Goal: Communication & Community: Answer question/provide support

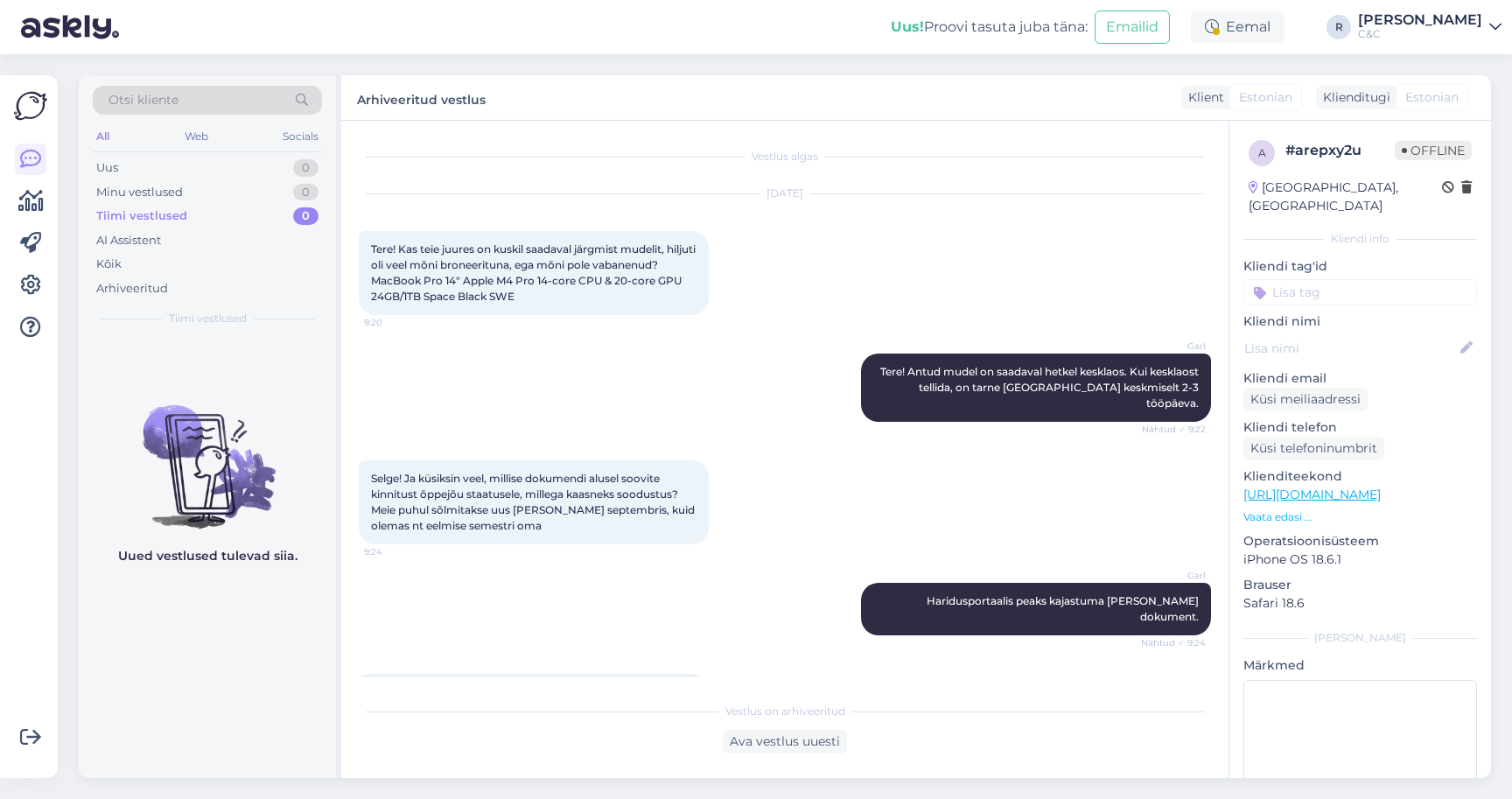
scroll to position [1868, 0]
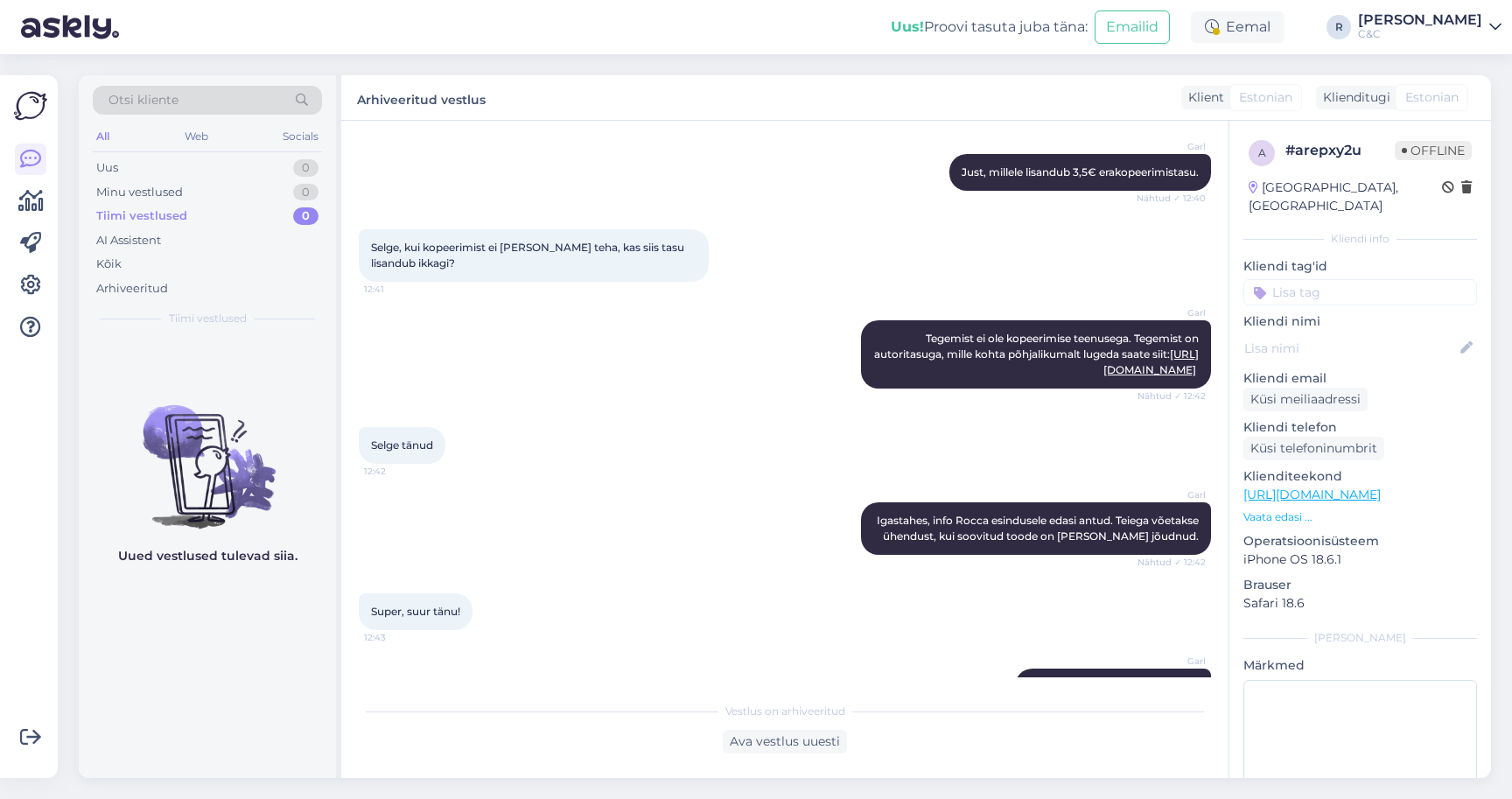
click at [461, 301] on div "Garl Tegemist ei ole kopeerimise teenusega. Tegemist on autoritasuga, mille koh…" at bounding box center [784, 353] width 852 height 107
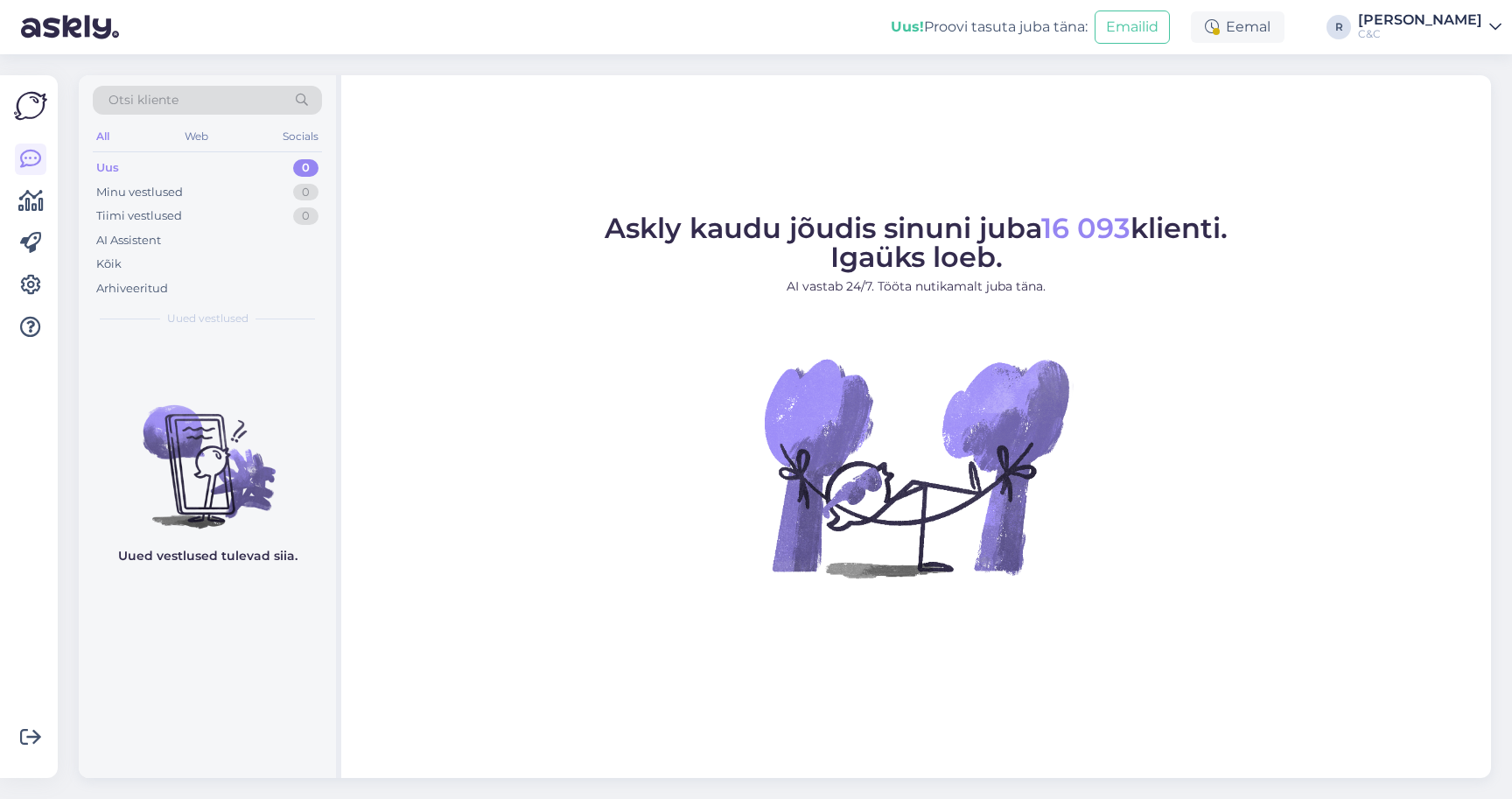
click at [621, 219] on span "Askly kaudu jõudis sinuni juba 16 093 klienti. Igaüks loeb." at bounding box center [916, 242] width 623 height 63
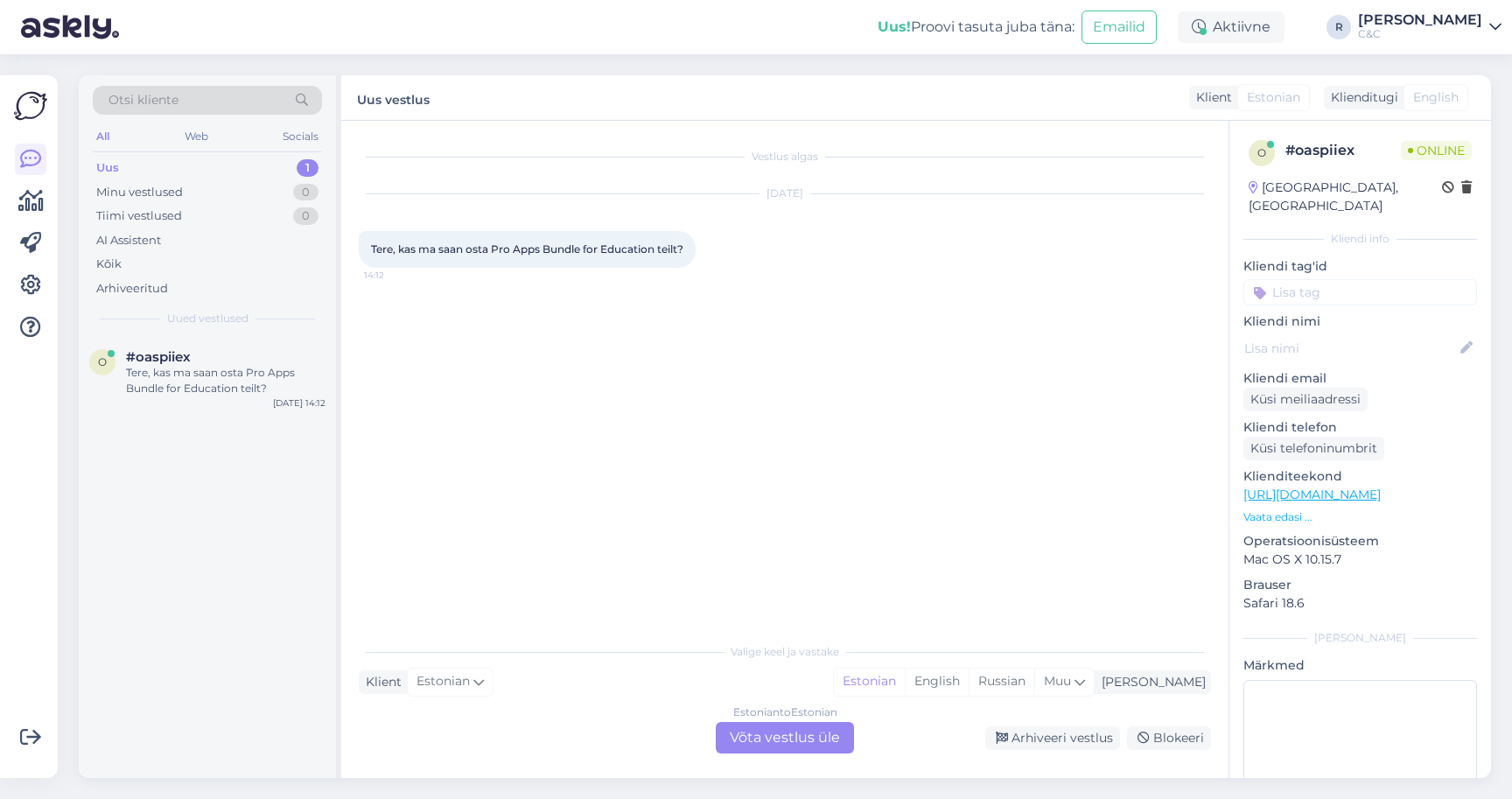
click at [833, 749] on div "Estonian to Estonian Võta vestlus üle" at bounding box center [784, 737] width 138 height 31
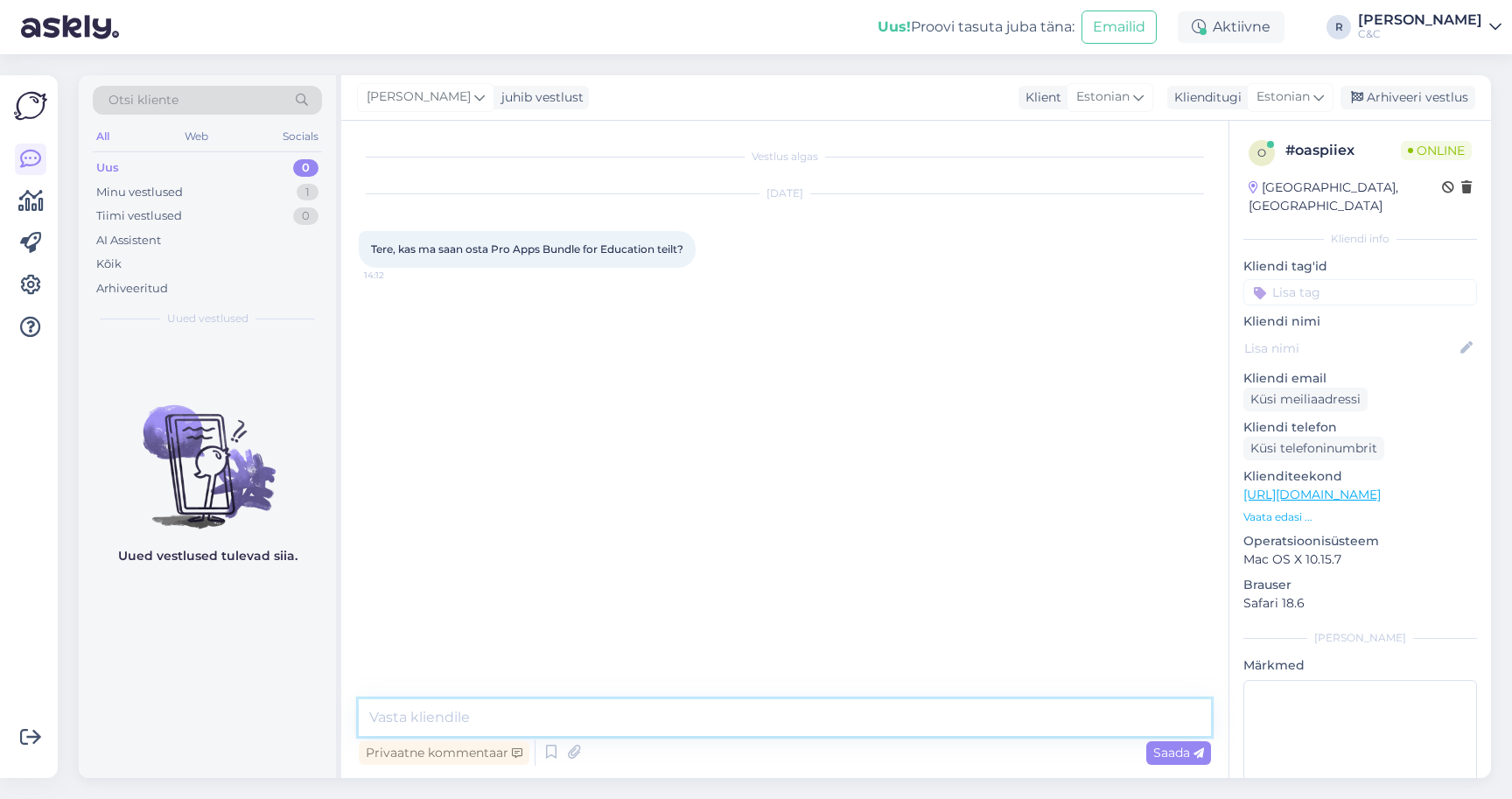
click at [740, 715] on textarea at bounding box center [784, 718] width 852 height 37
drag, startPoint x: 493, startPoint y: 249, endPoint x: 656, endPoint y: 252, distance: 163.0
click at [656, 252] on span "Tere, kas ma saan osta Pro Apps Bundle for Education teilt?" at bounding box center [527, 248] width 312 height 13
copy span "Pro Apps Bundle for Education"
click at [597, 724] on textarea "Tere! Meie regioonis" at bounding box center [784, 718] width 852 height 37
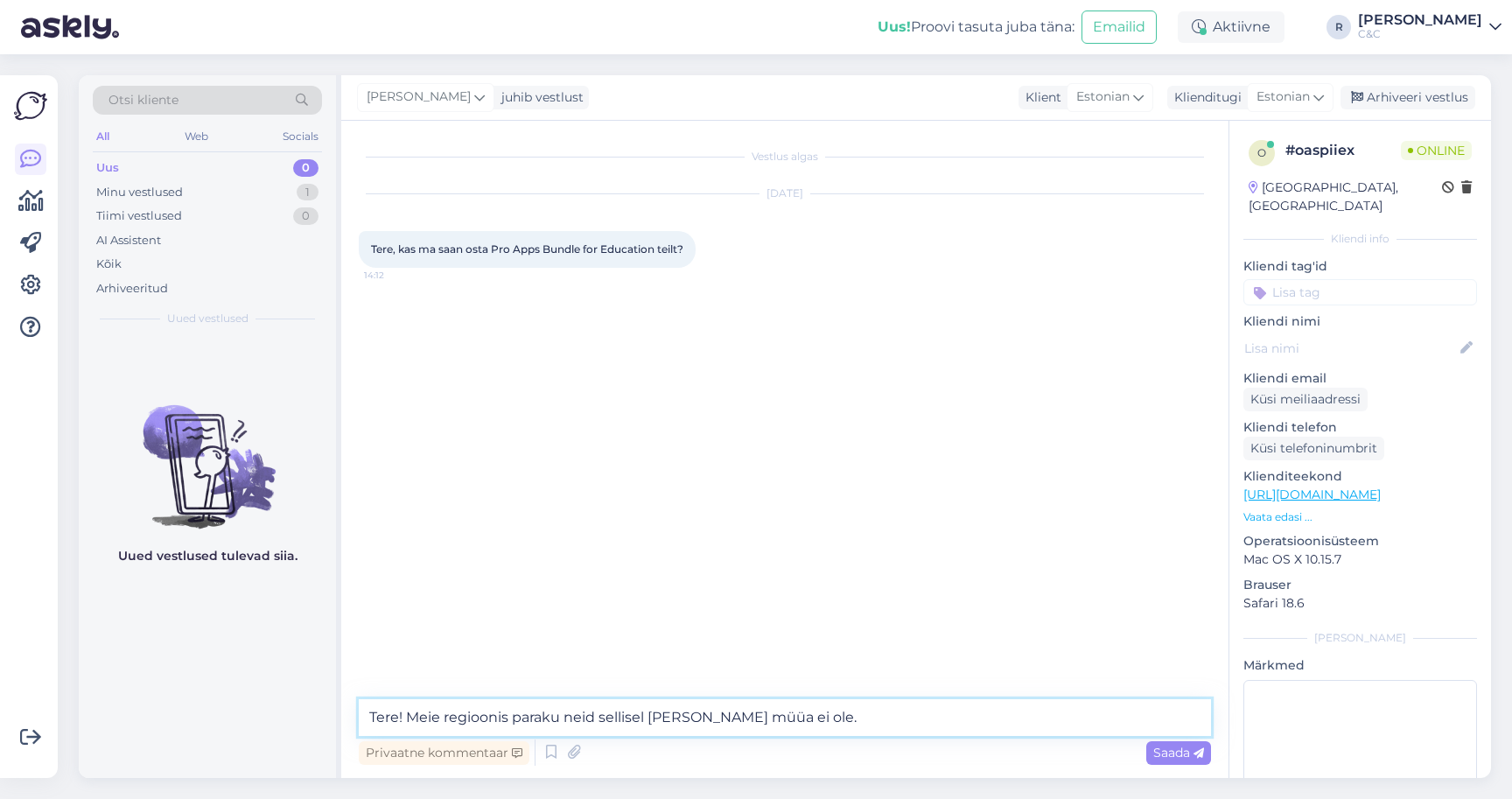
type textarea "Tere! Meie regioonis paraku neid sellisel [PERSON_NAME] müüa ei ole."
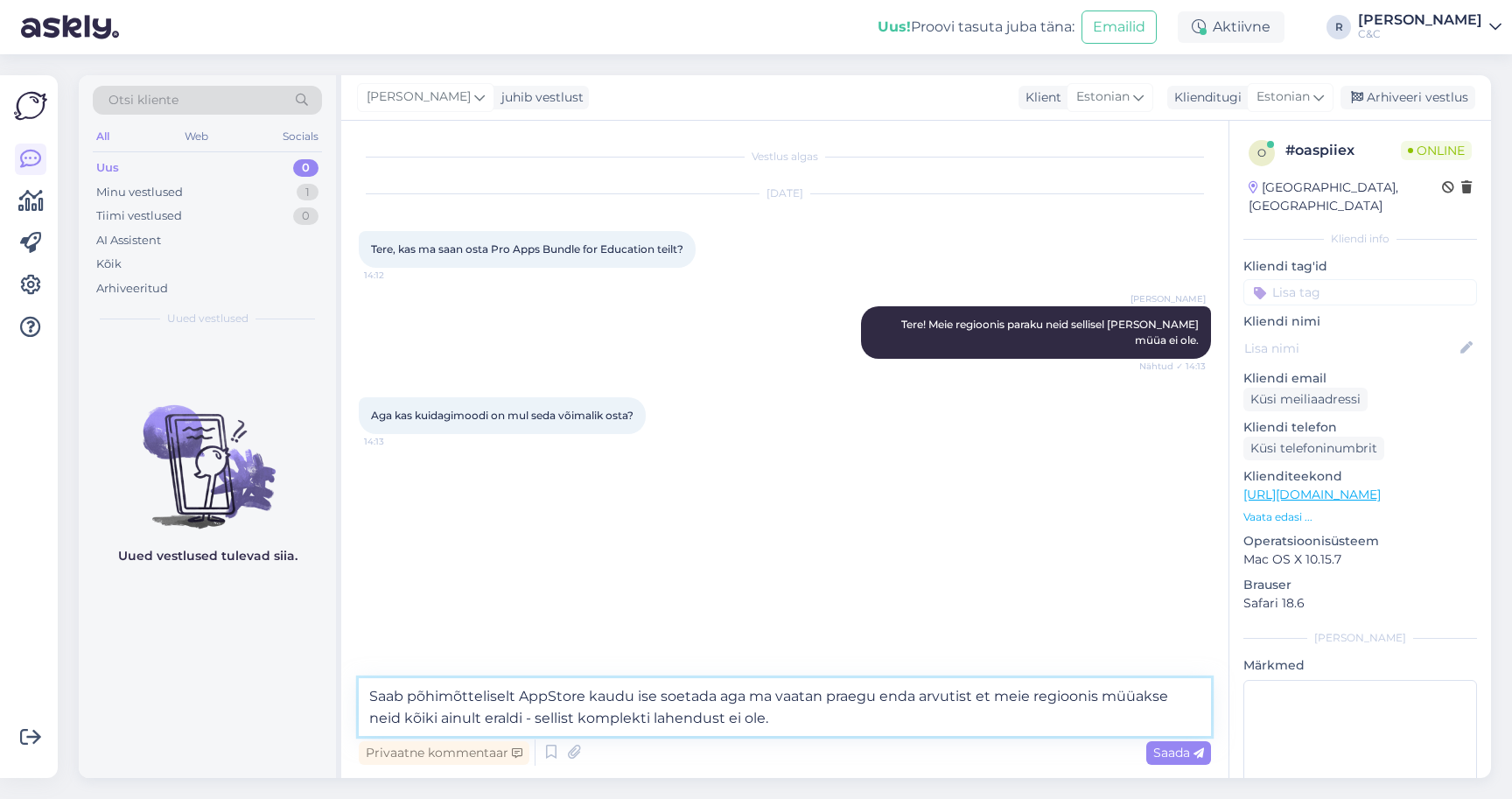
type textarea "Saab põhimõtteliselt AppStore kaudu ise soetada aga ma vaatan praegu enda arvut…"
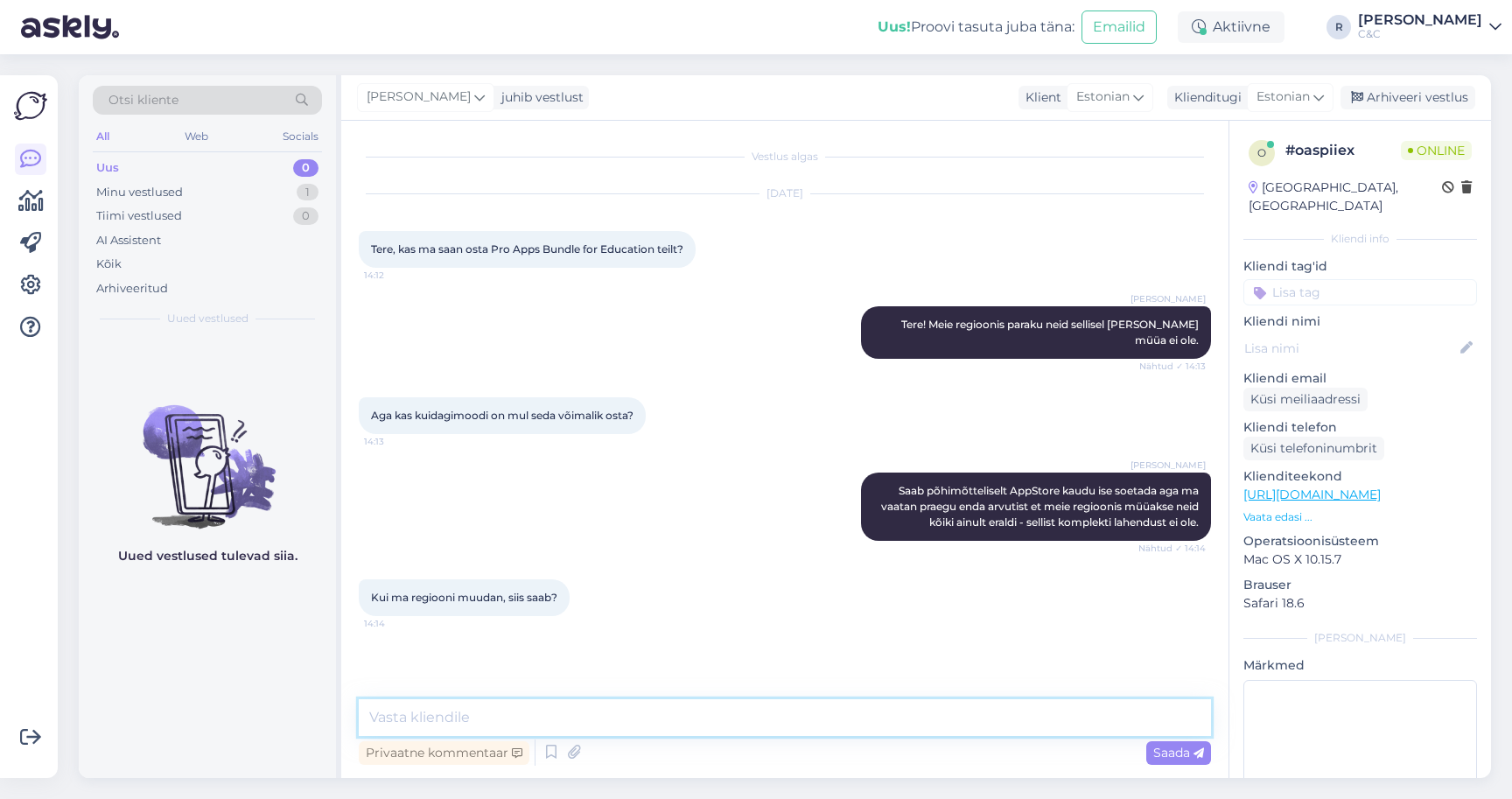
click at [549, 711] on textarea at bounding box center [784, 718] width 852 height 37
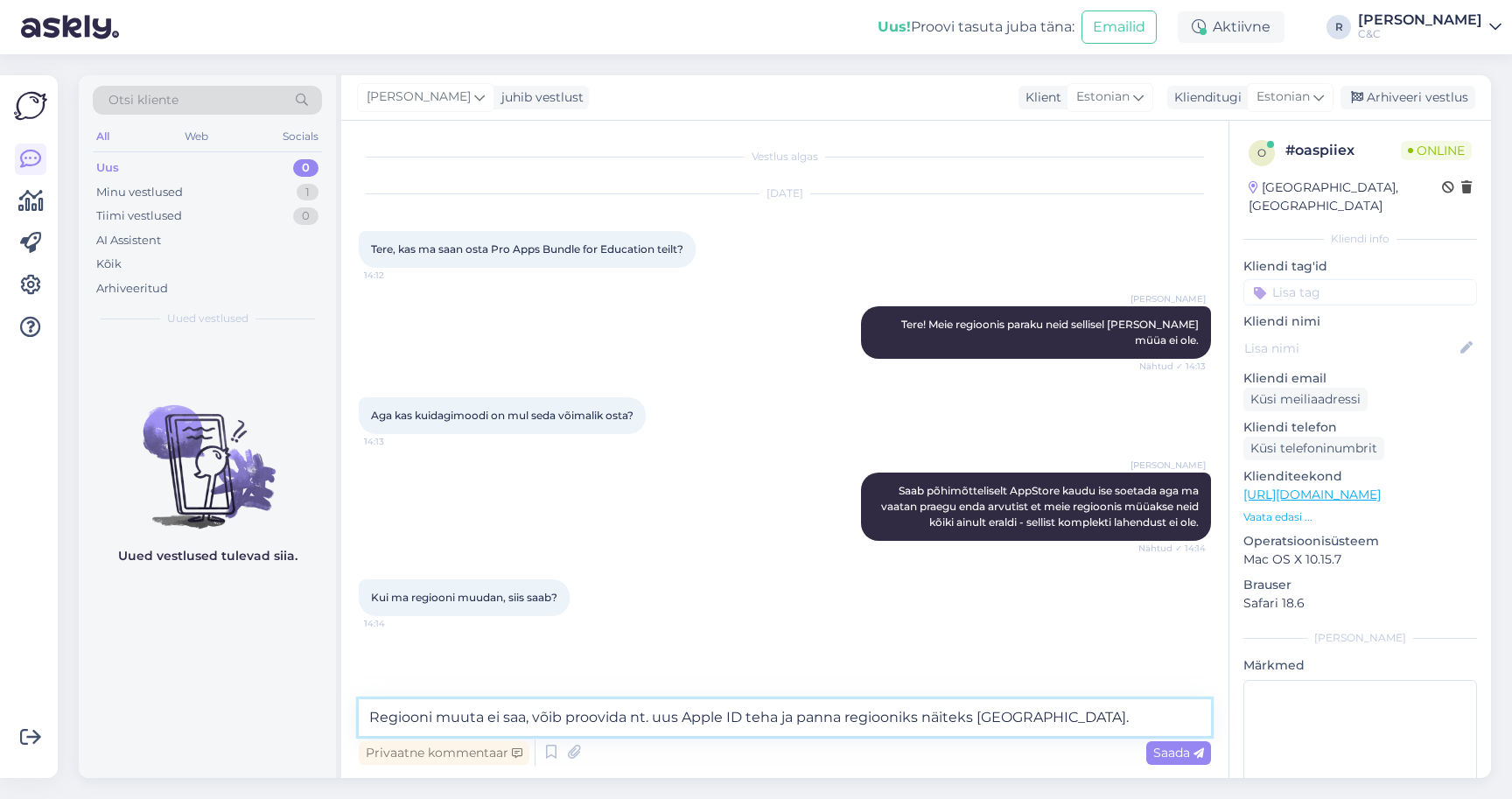
type textarea "Regiooni muuta ei saa, võib proovida nt. uus Apple ID teha ja panna regiooniks …"
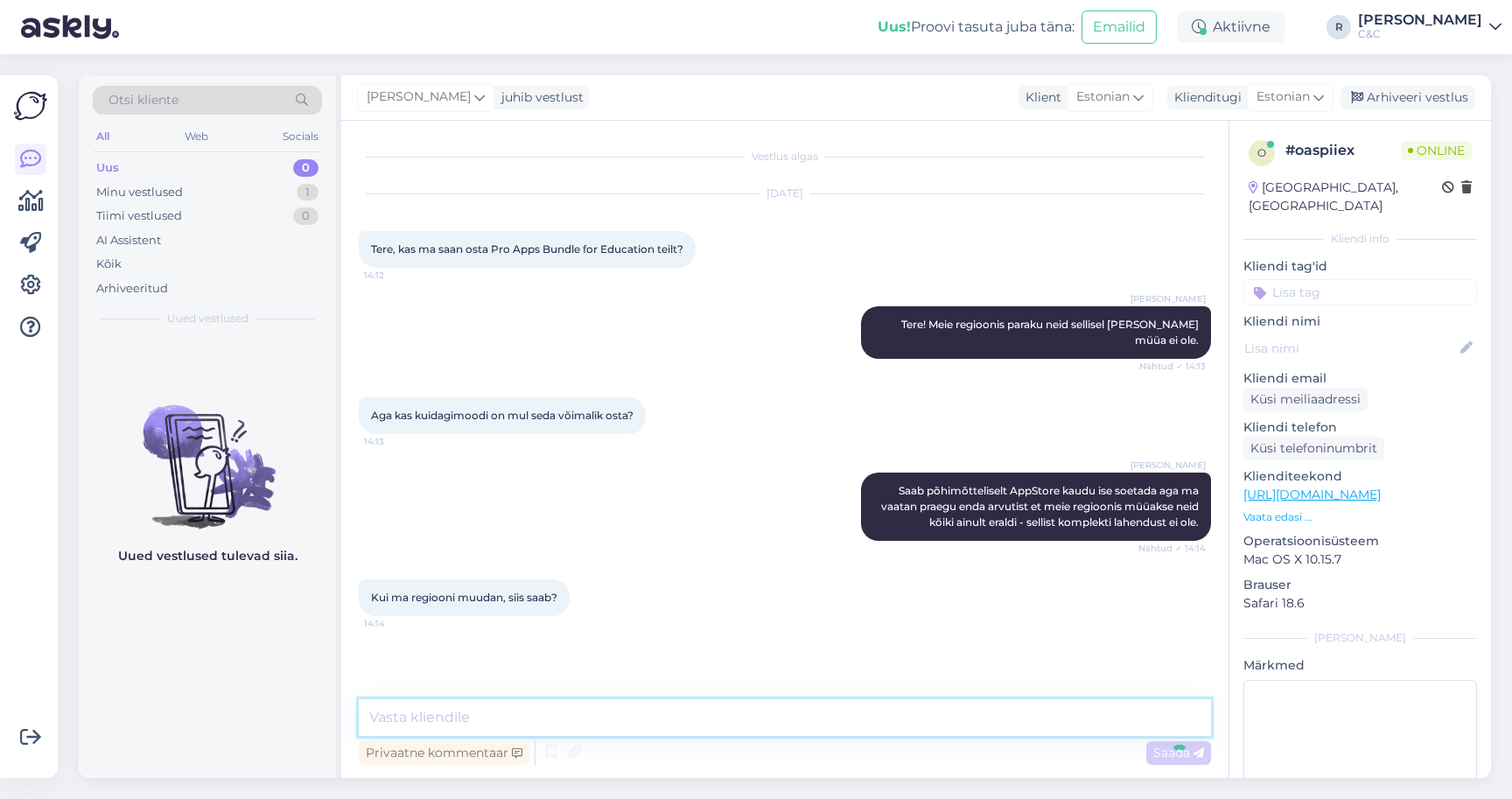
scroll to position [27, 0]
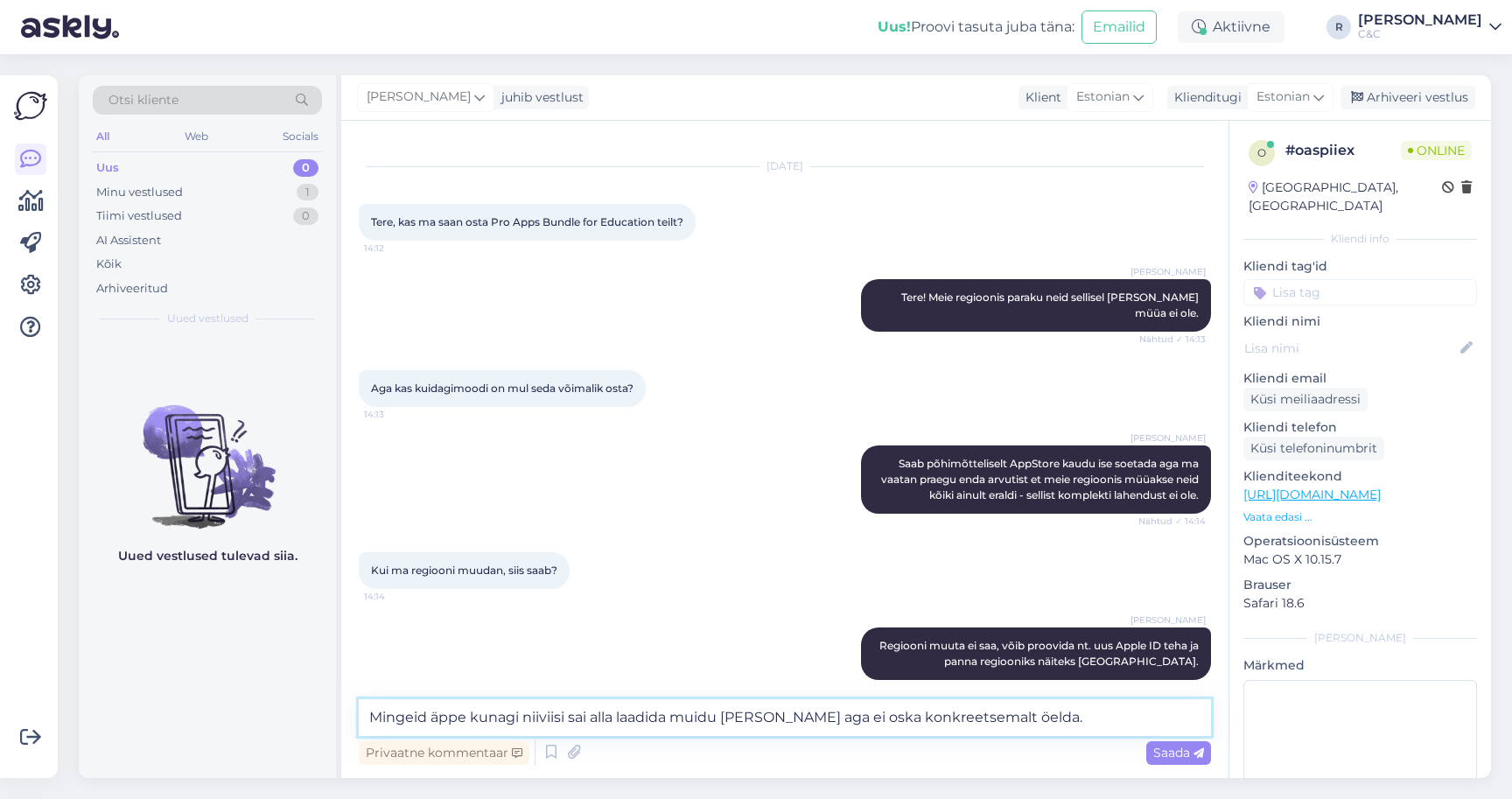
type textarea "Mingeid äppe kunagi niiviisi sai alla laadida muidu [PERSON_NAME] aga ei oska k…"
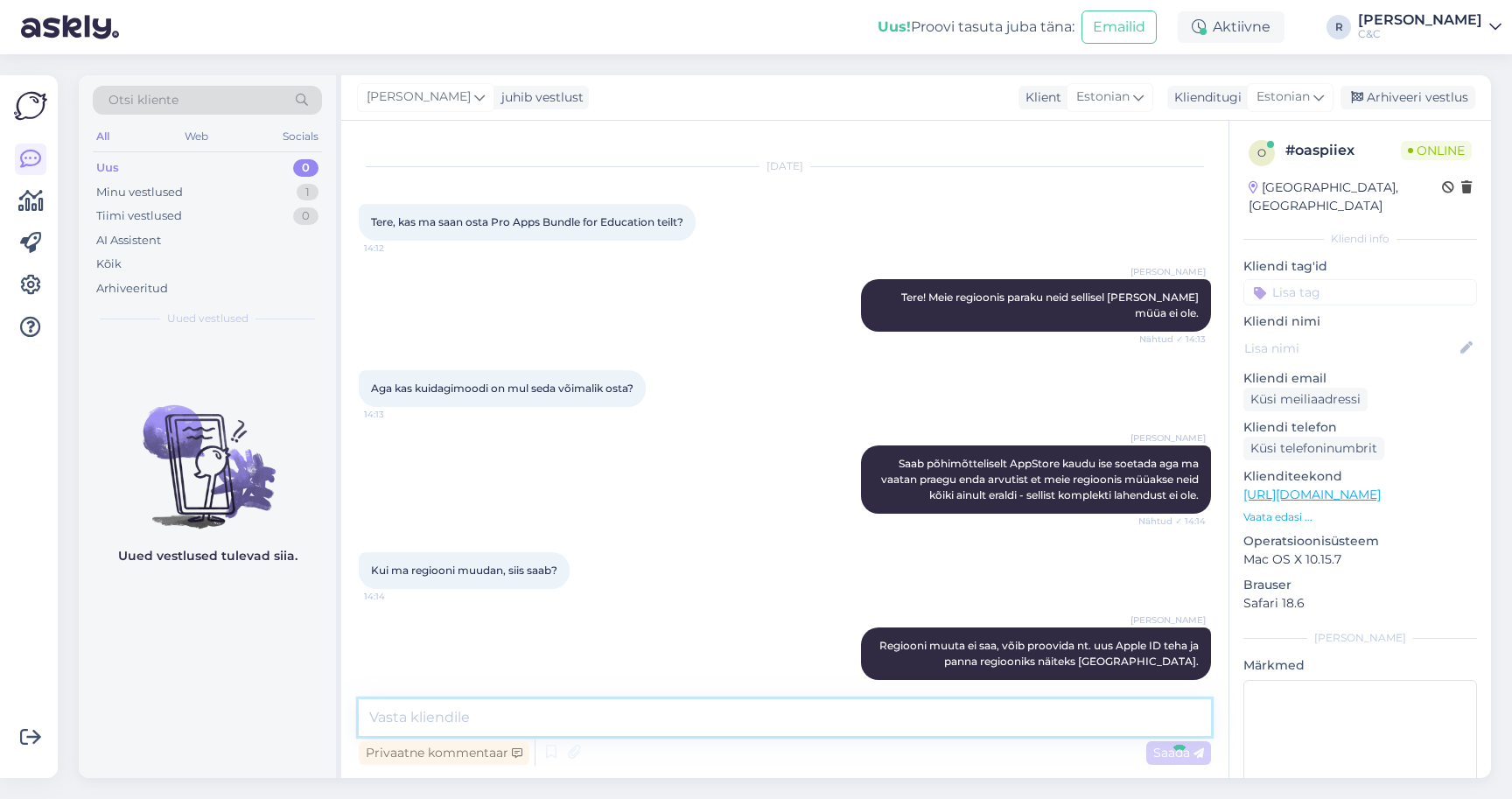
scroll to position [118, 0]
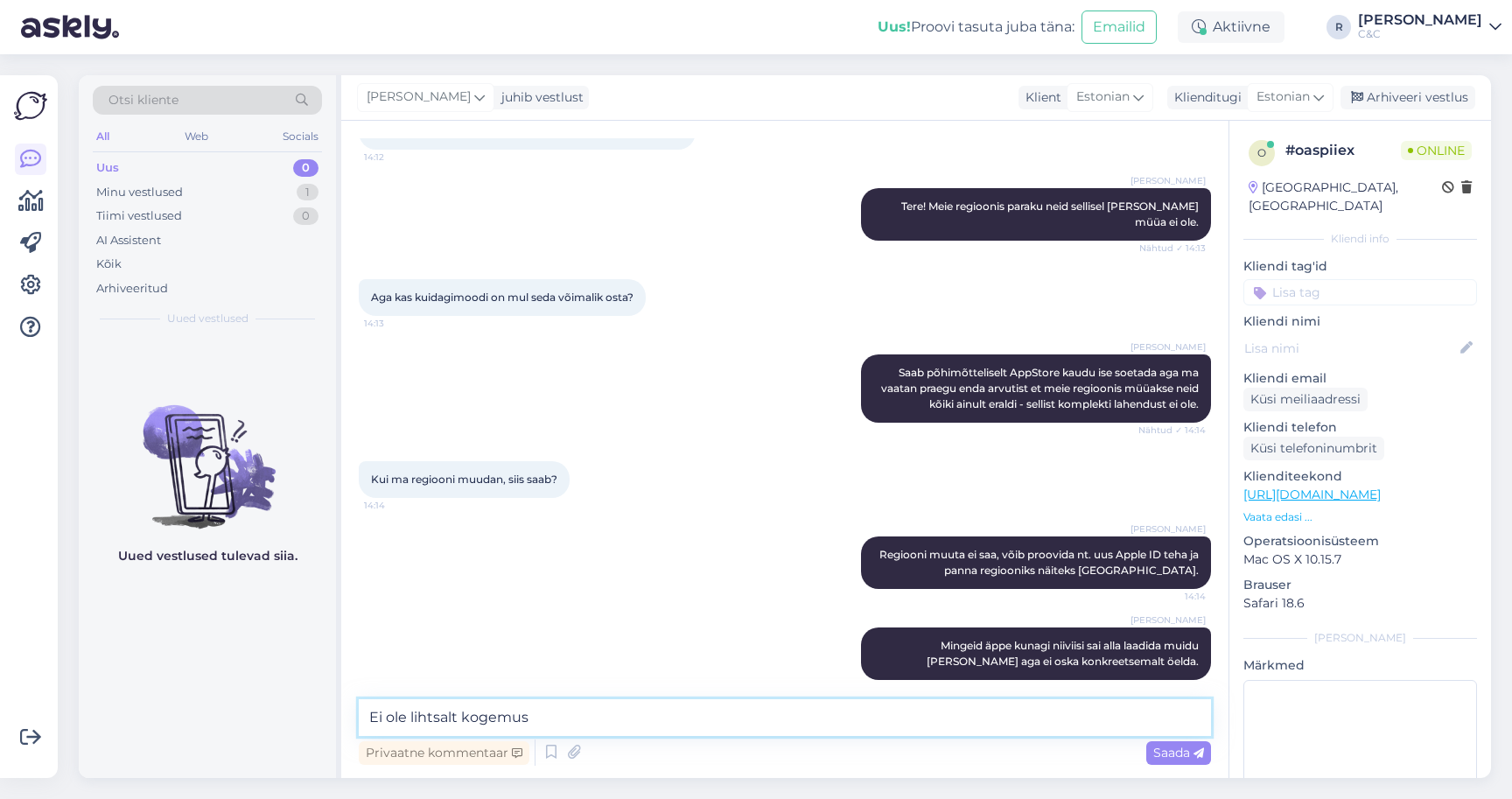
type textarea "Ei ole lihtsalt kogemust"
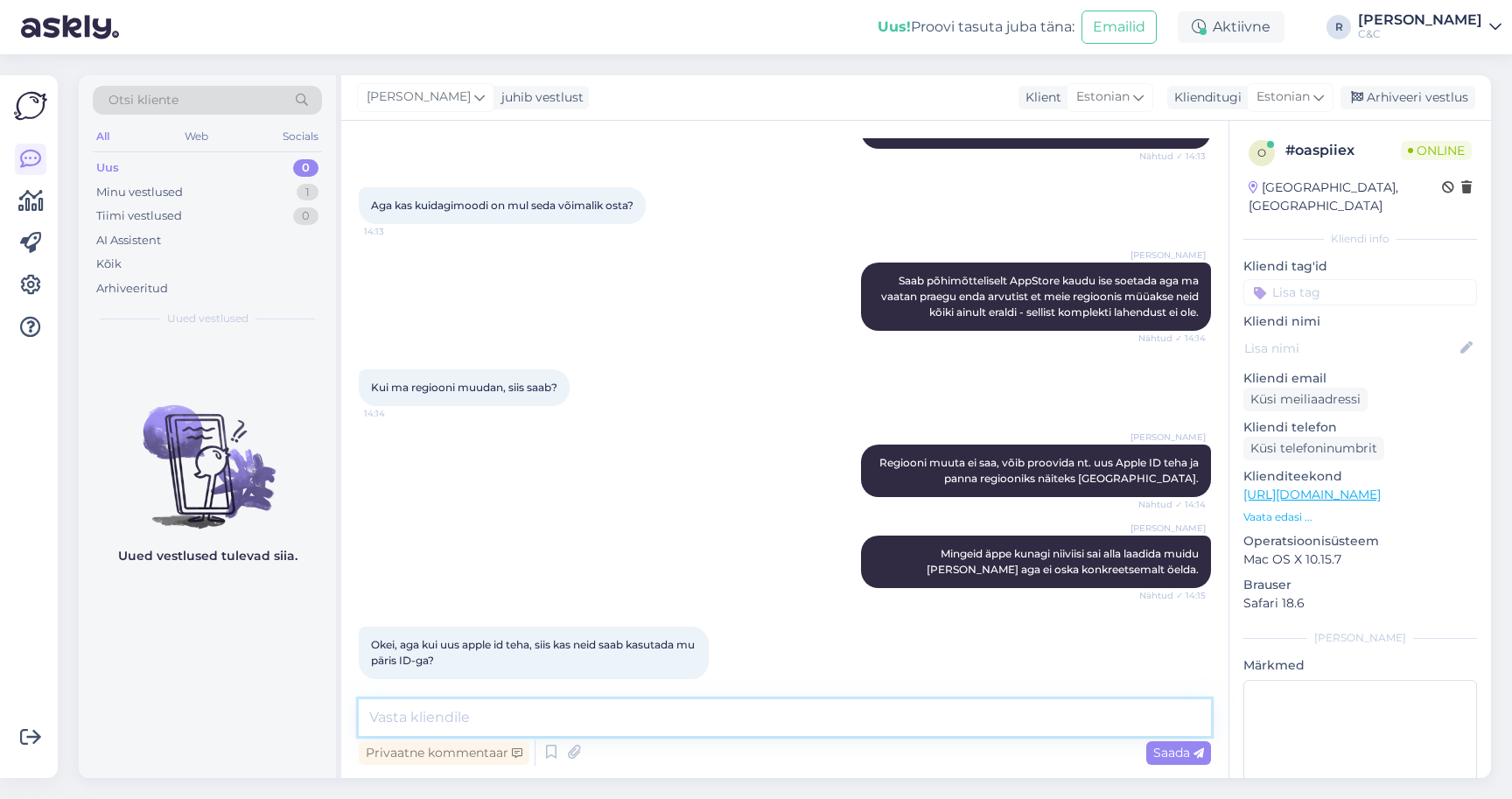
scroll to position [210, 0]
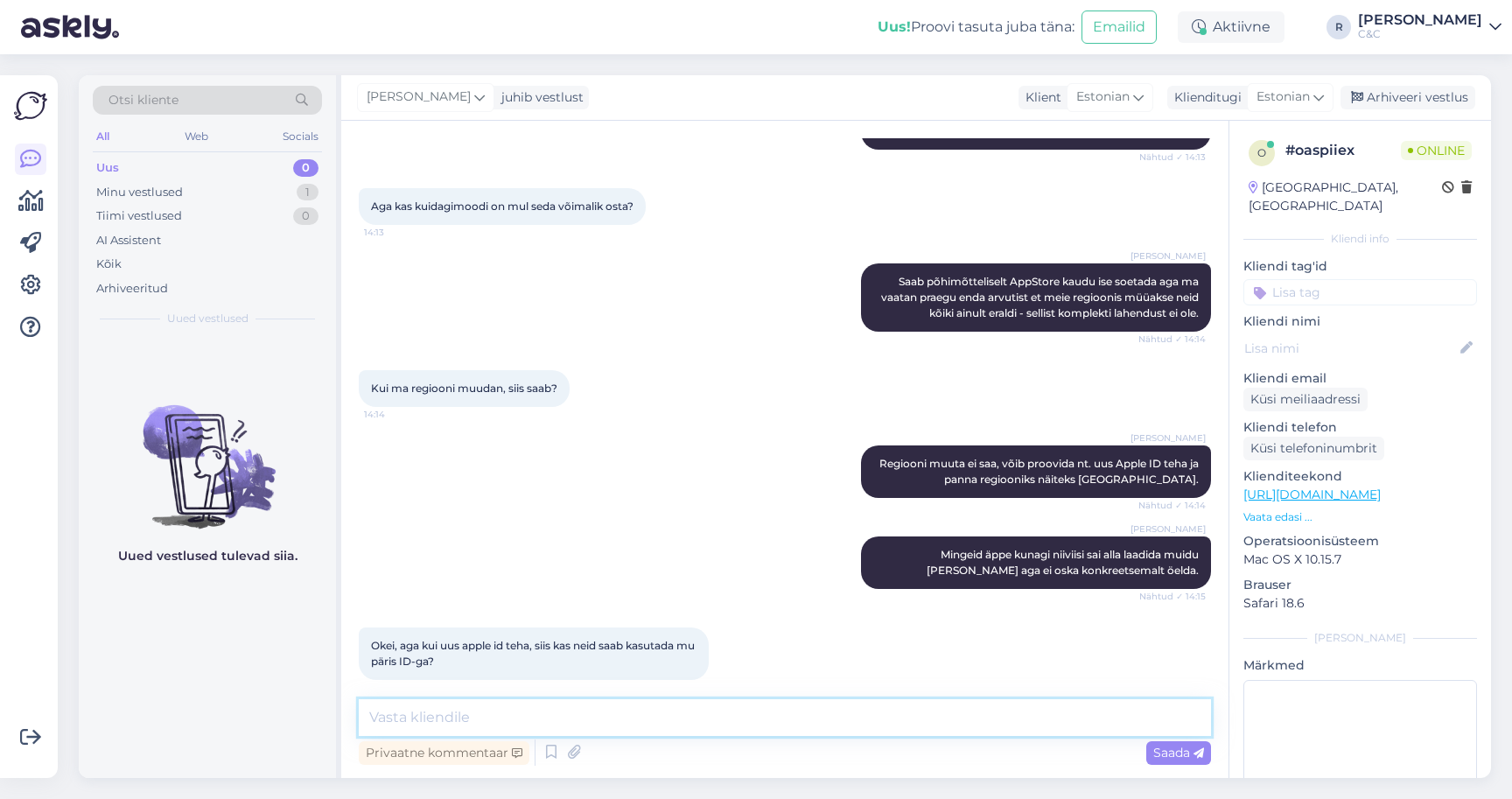
click at [533, 713] on textarea at bounding box center [784, 718] width 852 height 37
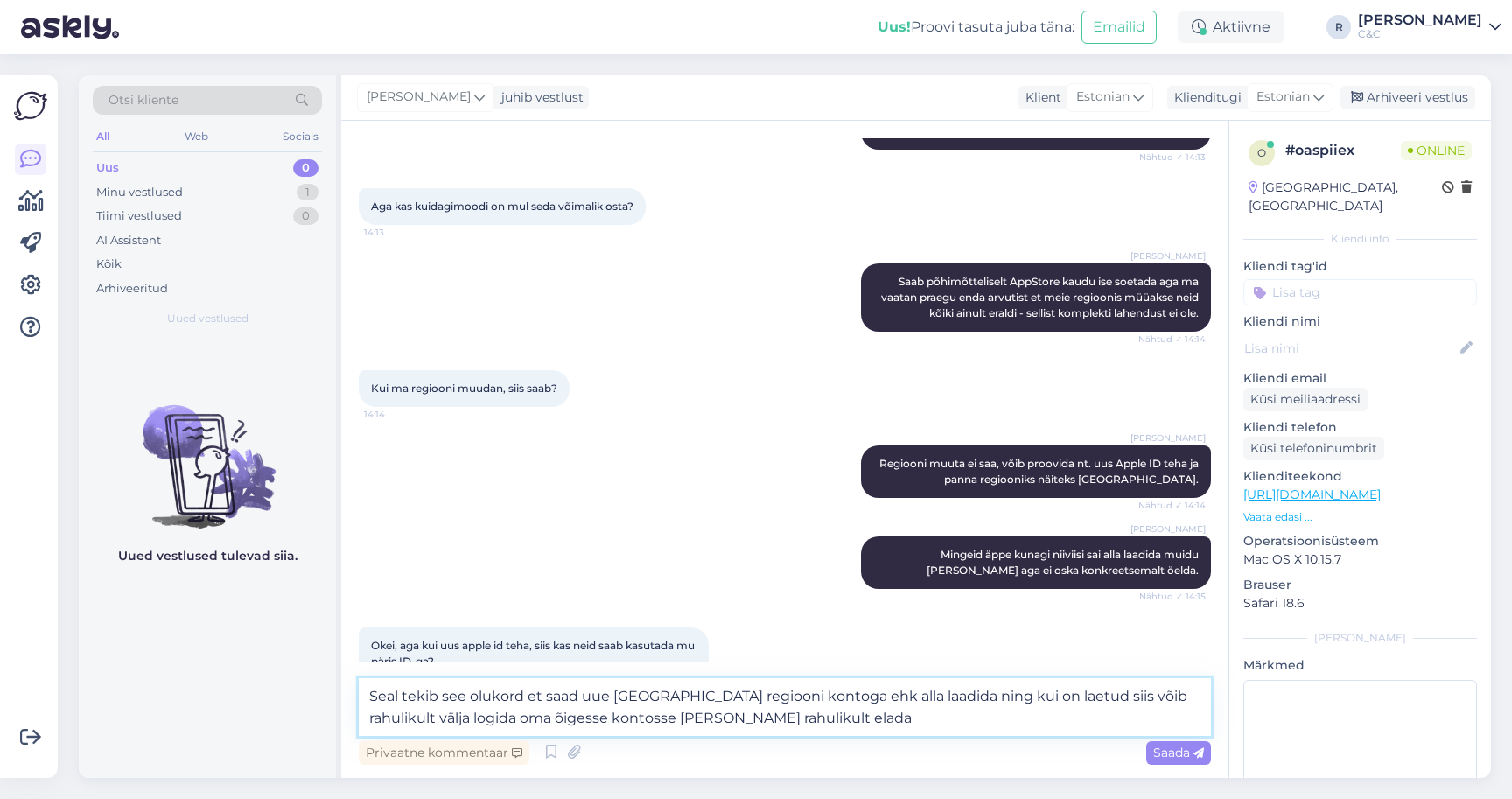
type textarea "Seal tekib see olukord et saad uue [GEOGRAPHIC_DATA] regiooni kontoga ehk alla …"
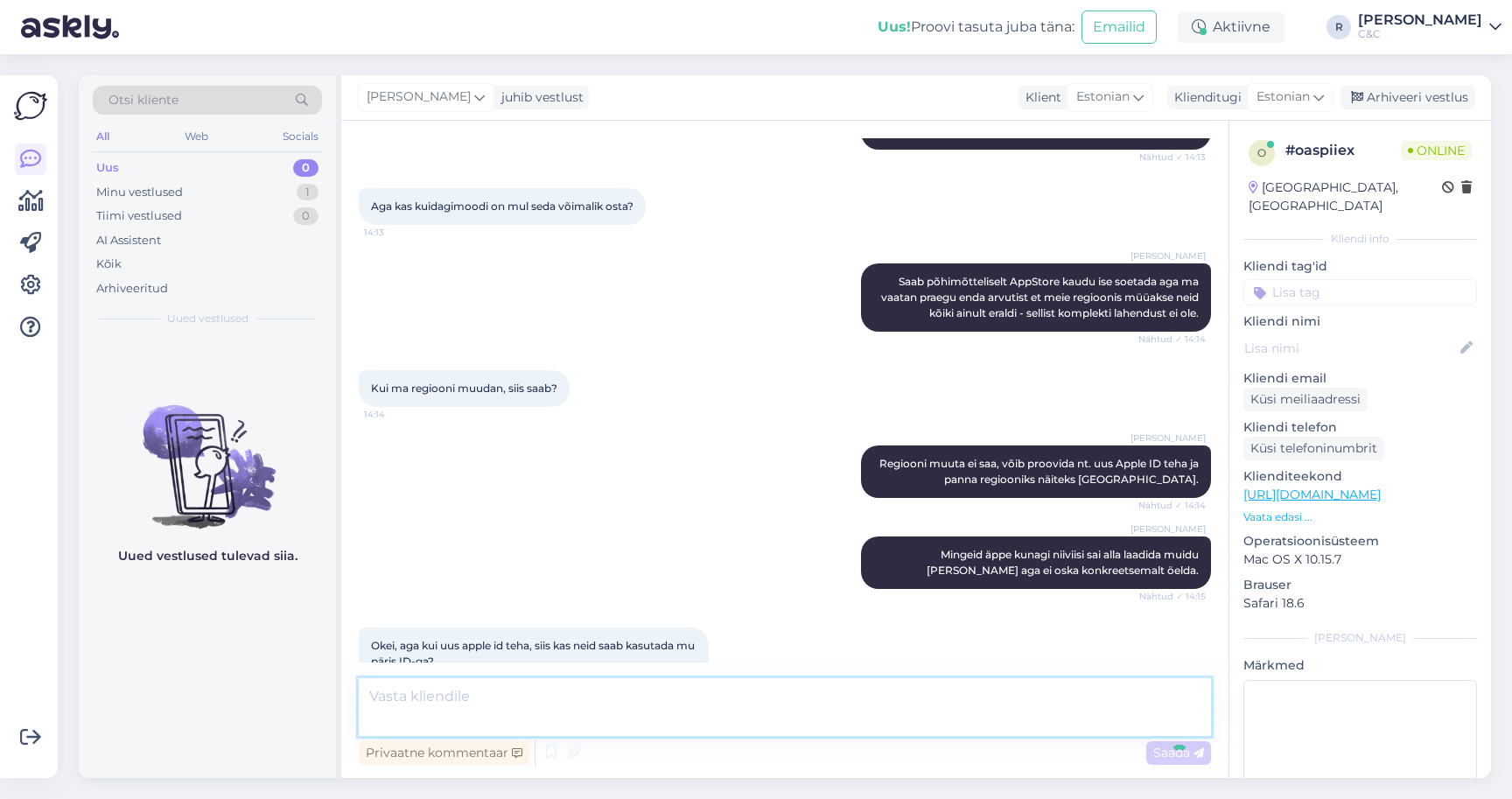
scroll to position [316, 0]
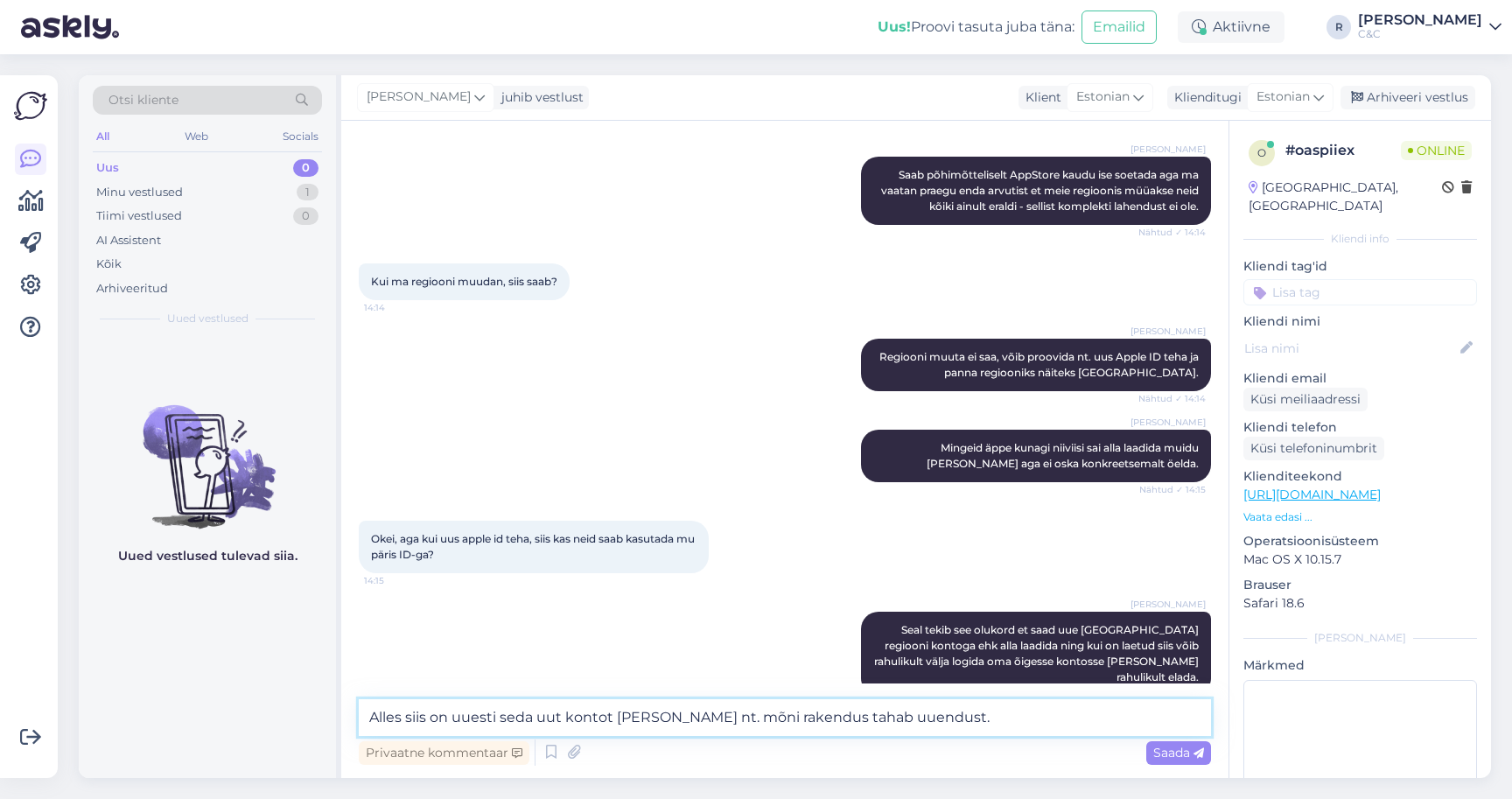
type textarea "Alles siis on uuesti seda uut kontot [PERSON_NAME] nt. mõni rakendus tahab uuen…"
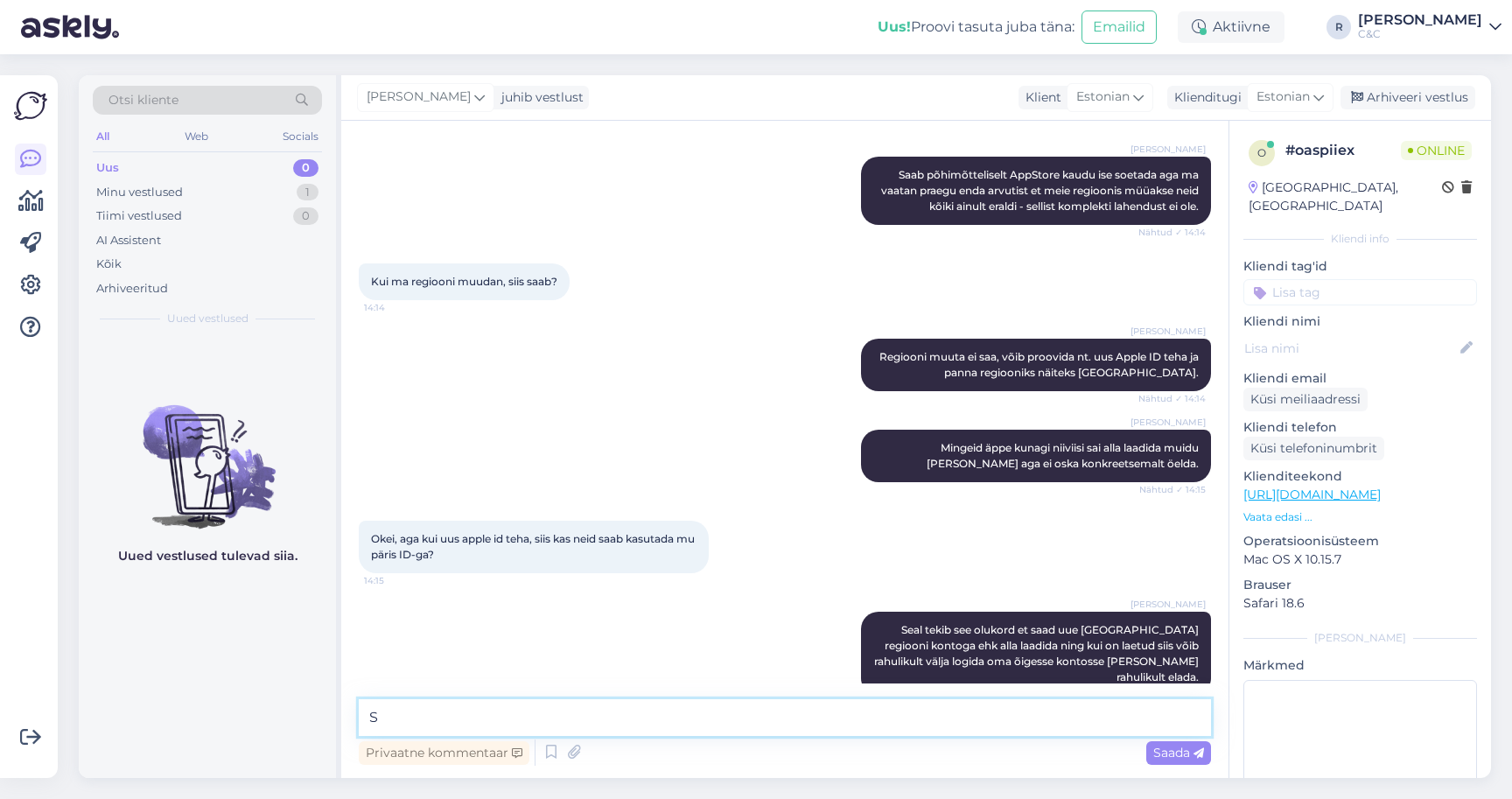
scroll to position [406, 0]
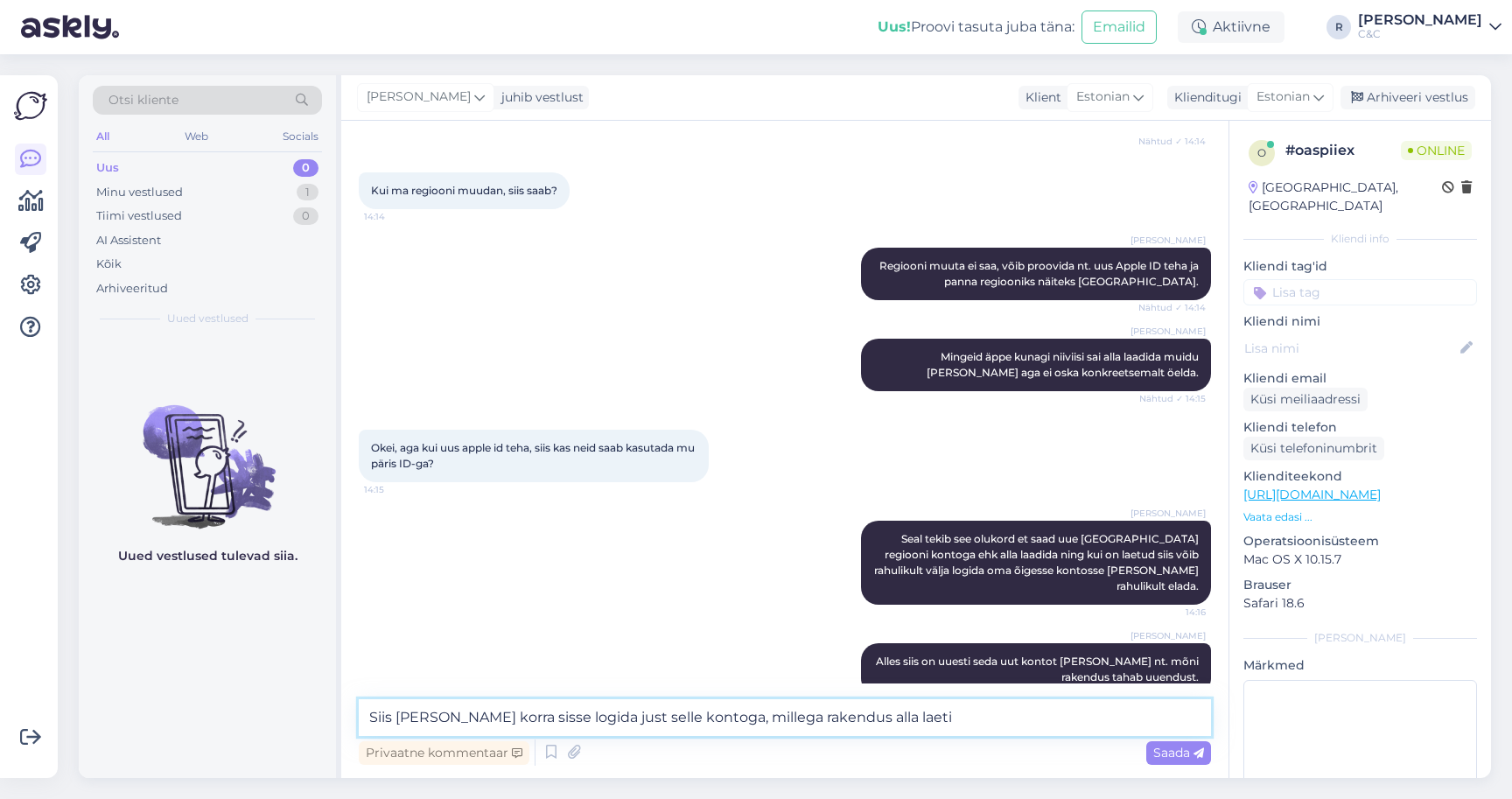
type textarea "Siis [PERSON_NAME] korra sisse logida just selle kontoga, millega rakendus alla…"
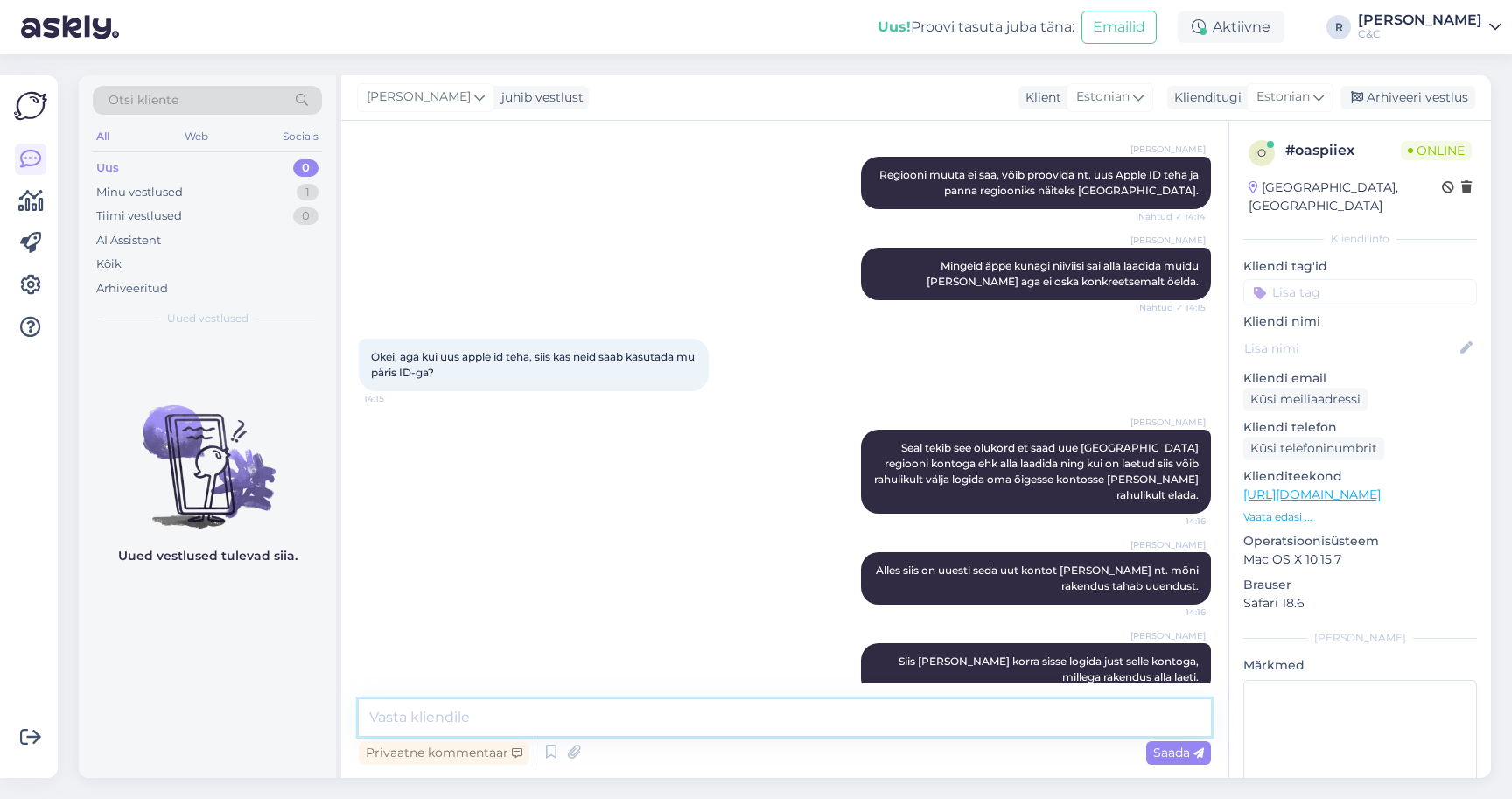
type textarea "N"
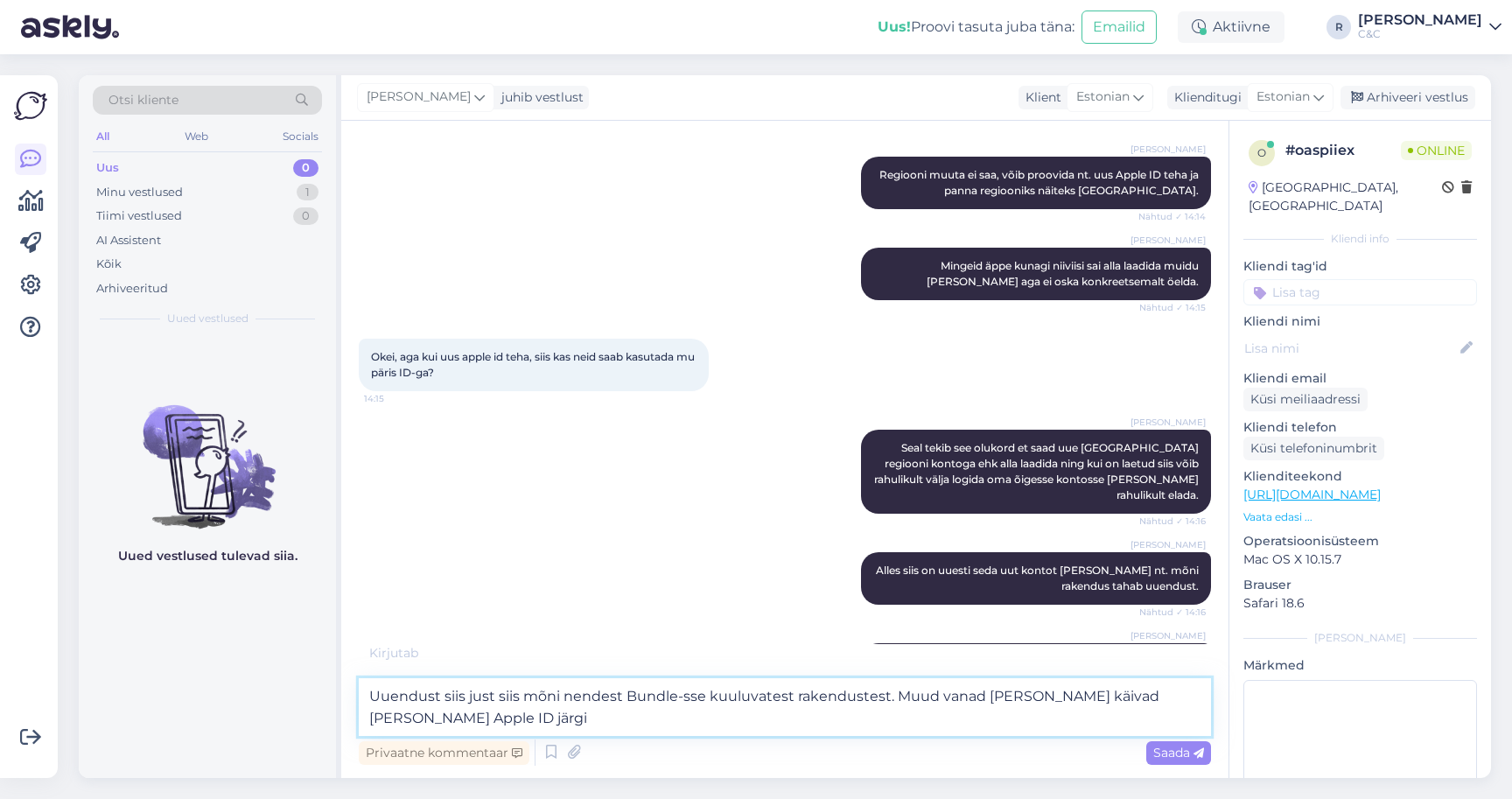
type textarea "Uuendust siis just siis mõni nendest Bundle-sse kuuluvatest rakendustest. Muud …"
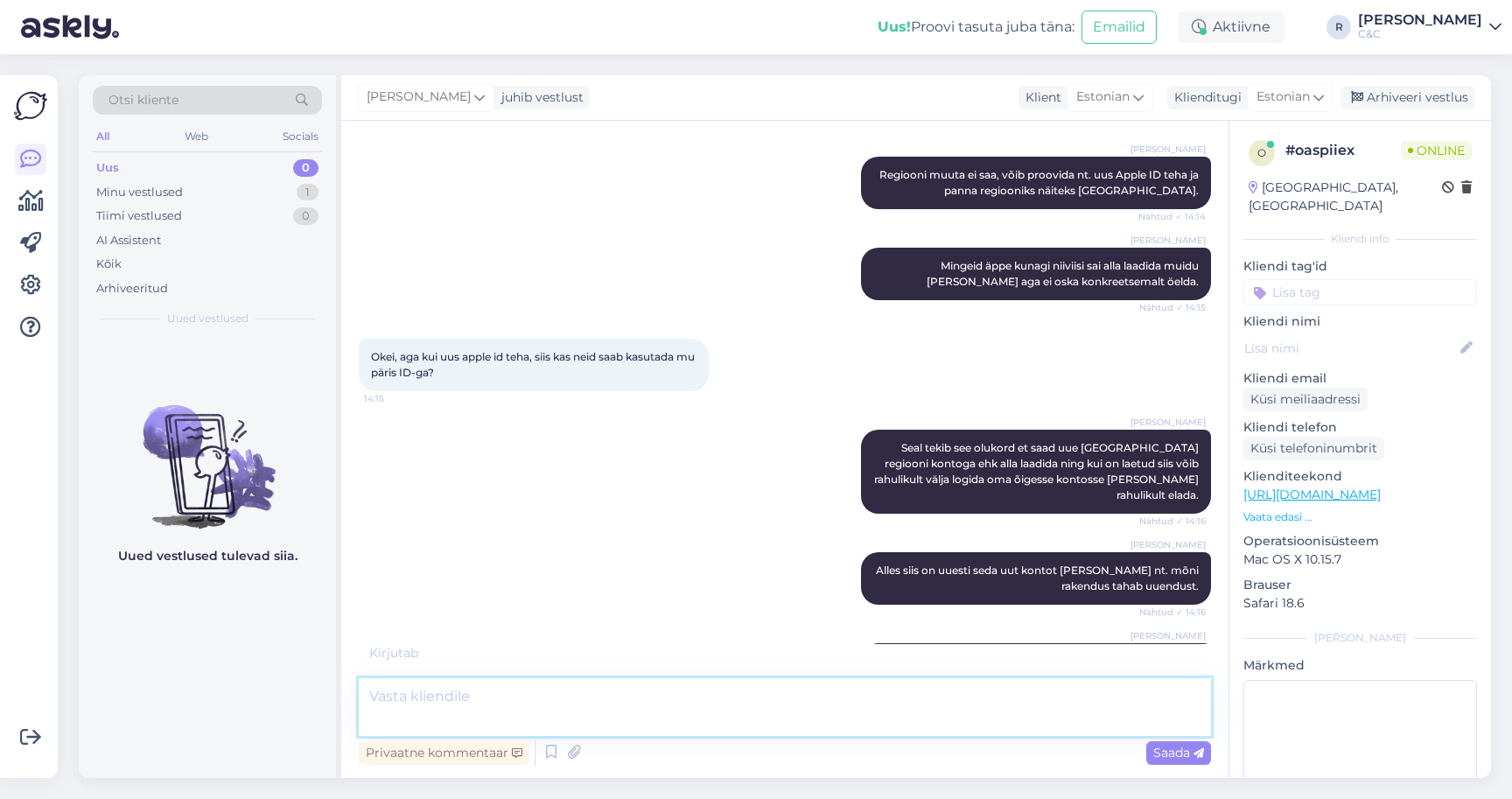
scroll to position [604, 0]
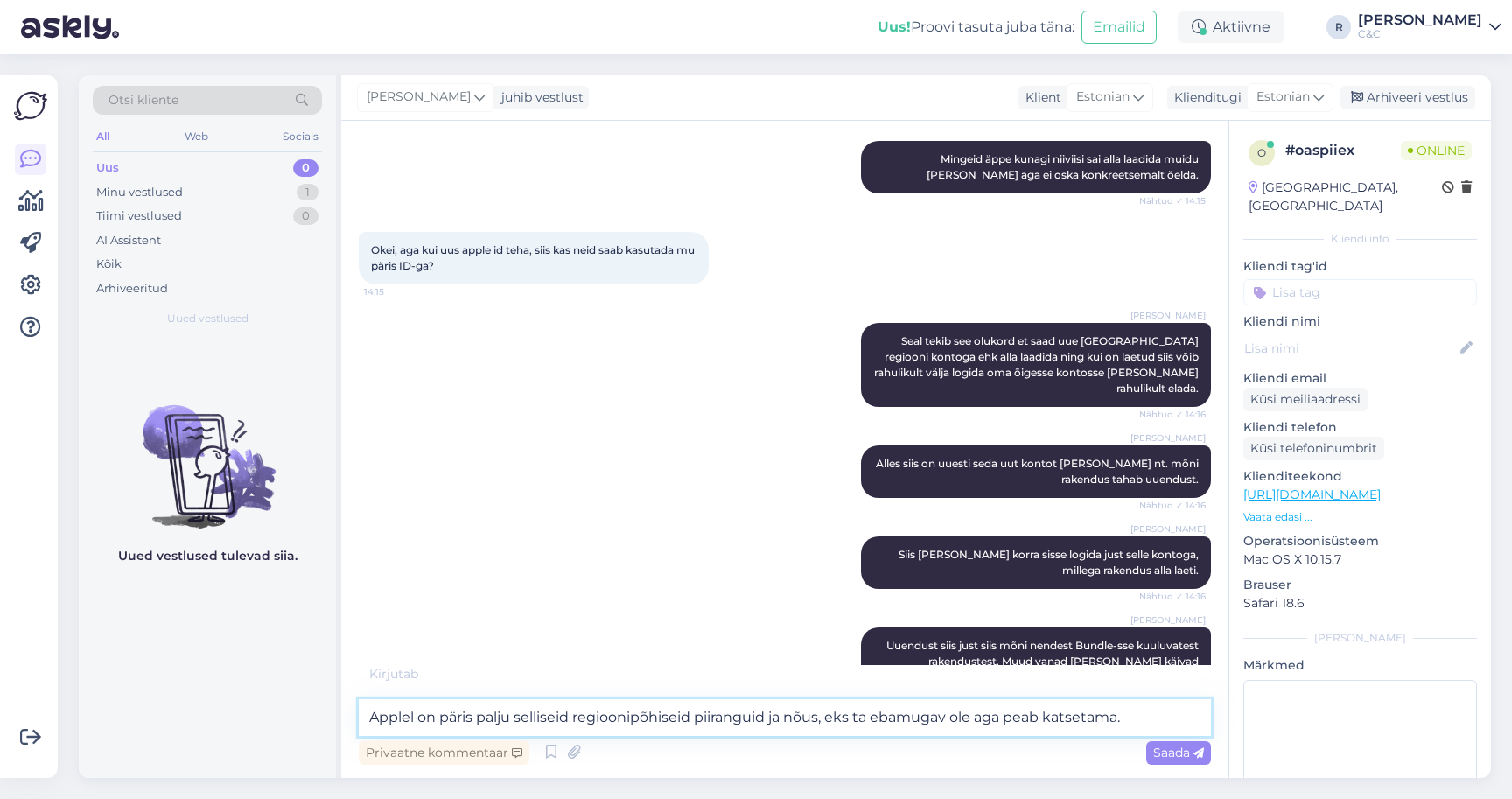
type textarea "Applel on päris palju selliseid regioonipõhiseid piiranguid ja nõus, eks ta eba…"
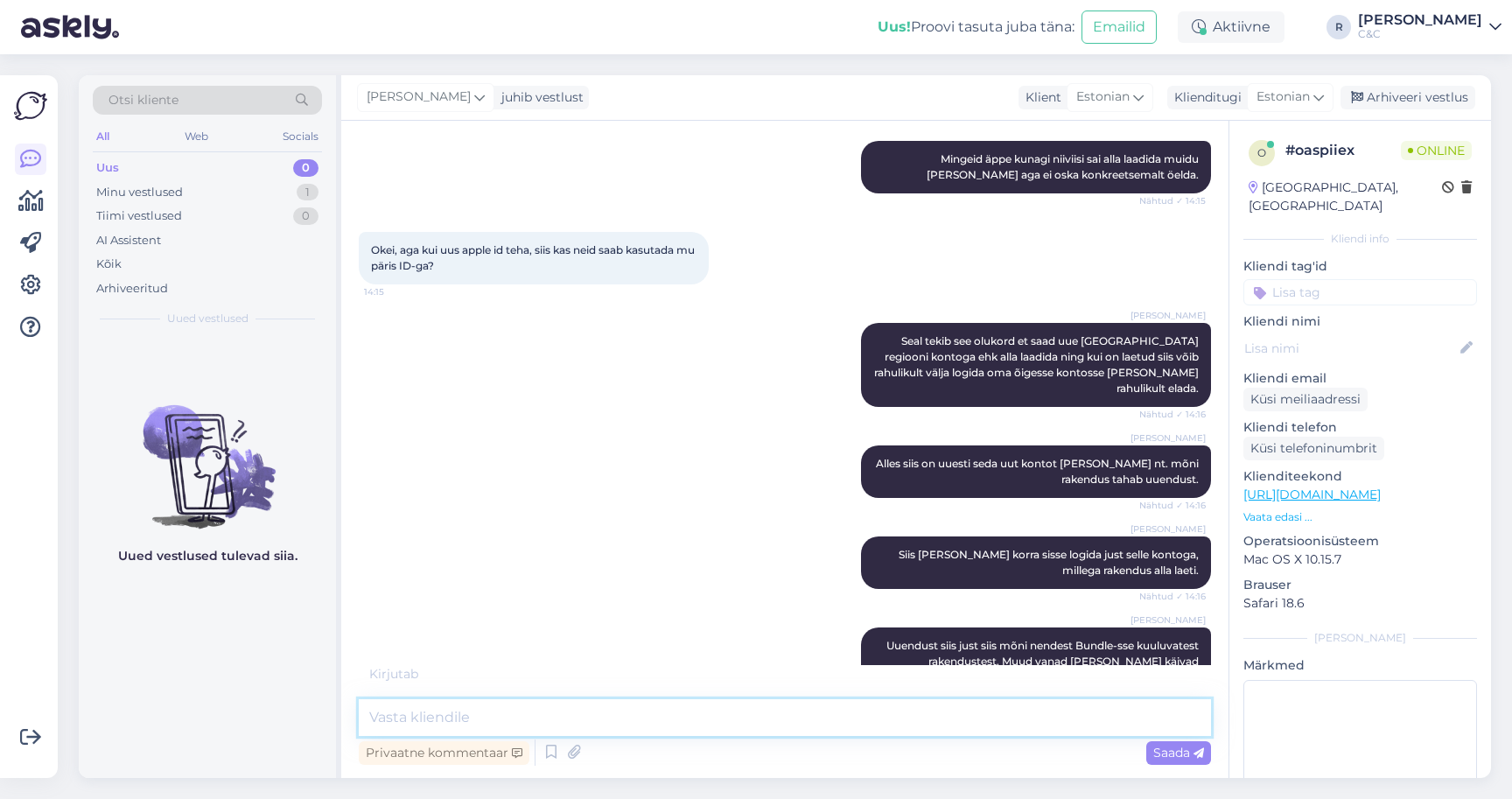
scroll to position [695, 0]
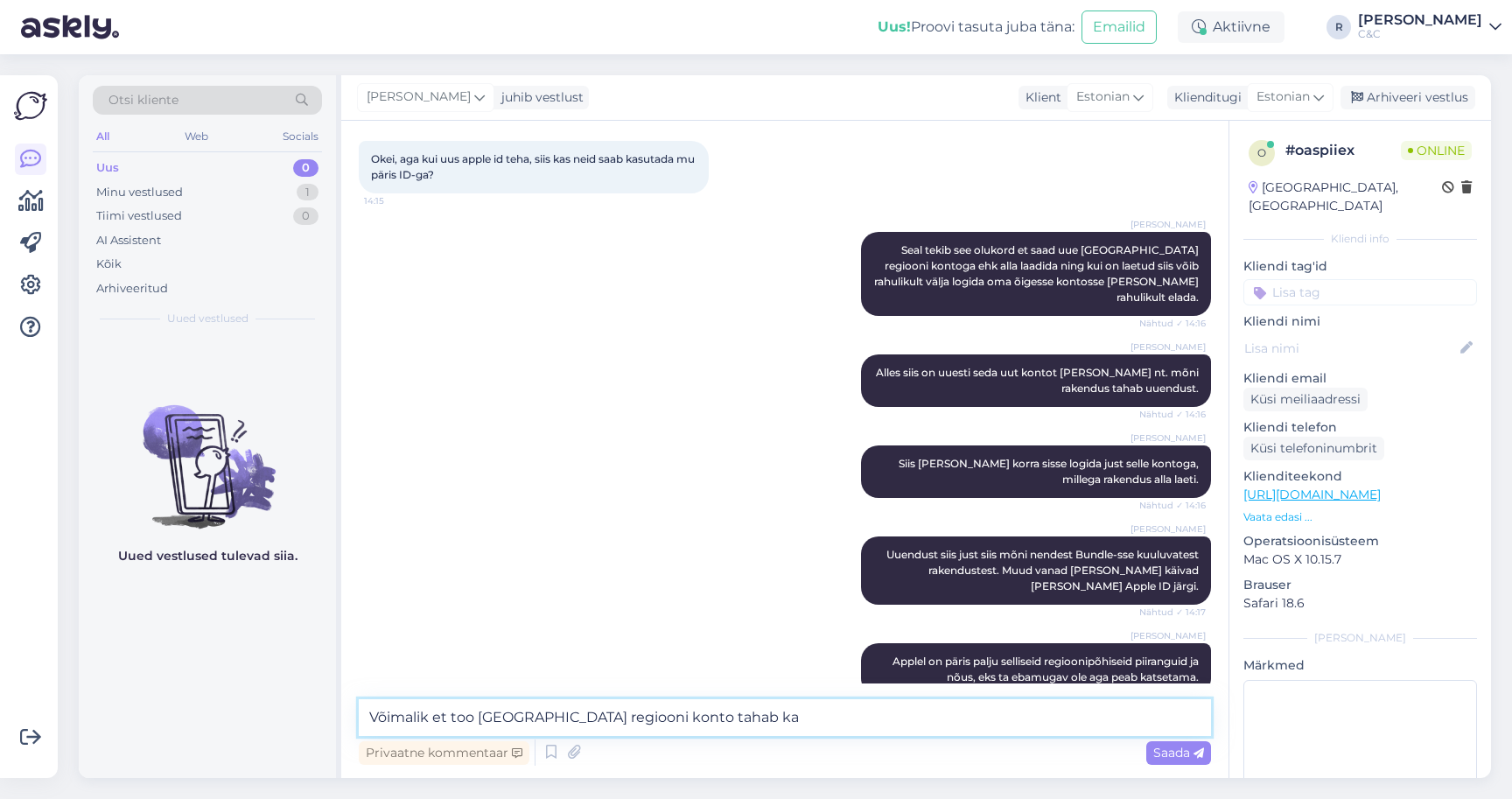
type textarea "Võimalik et too [GEOGRAPHIC_DATA] regiooni konto tahab ka"
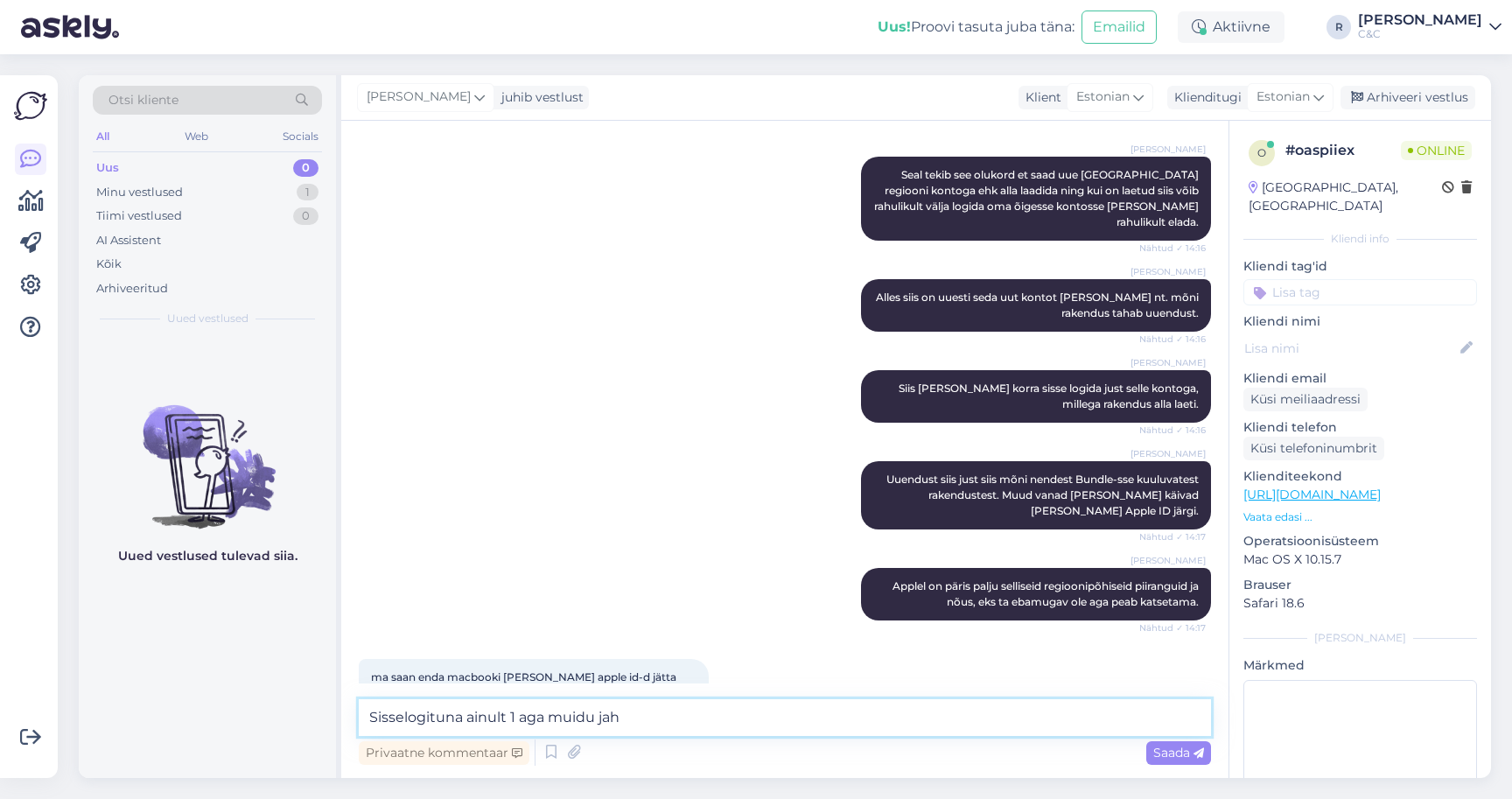
type textarea "Sisselogituna ainult 1 aga muidu jah."
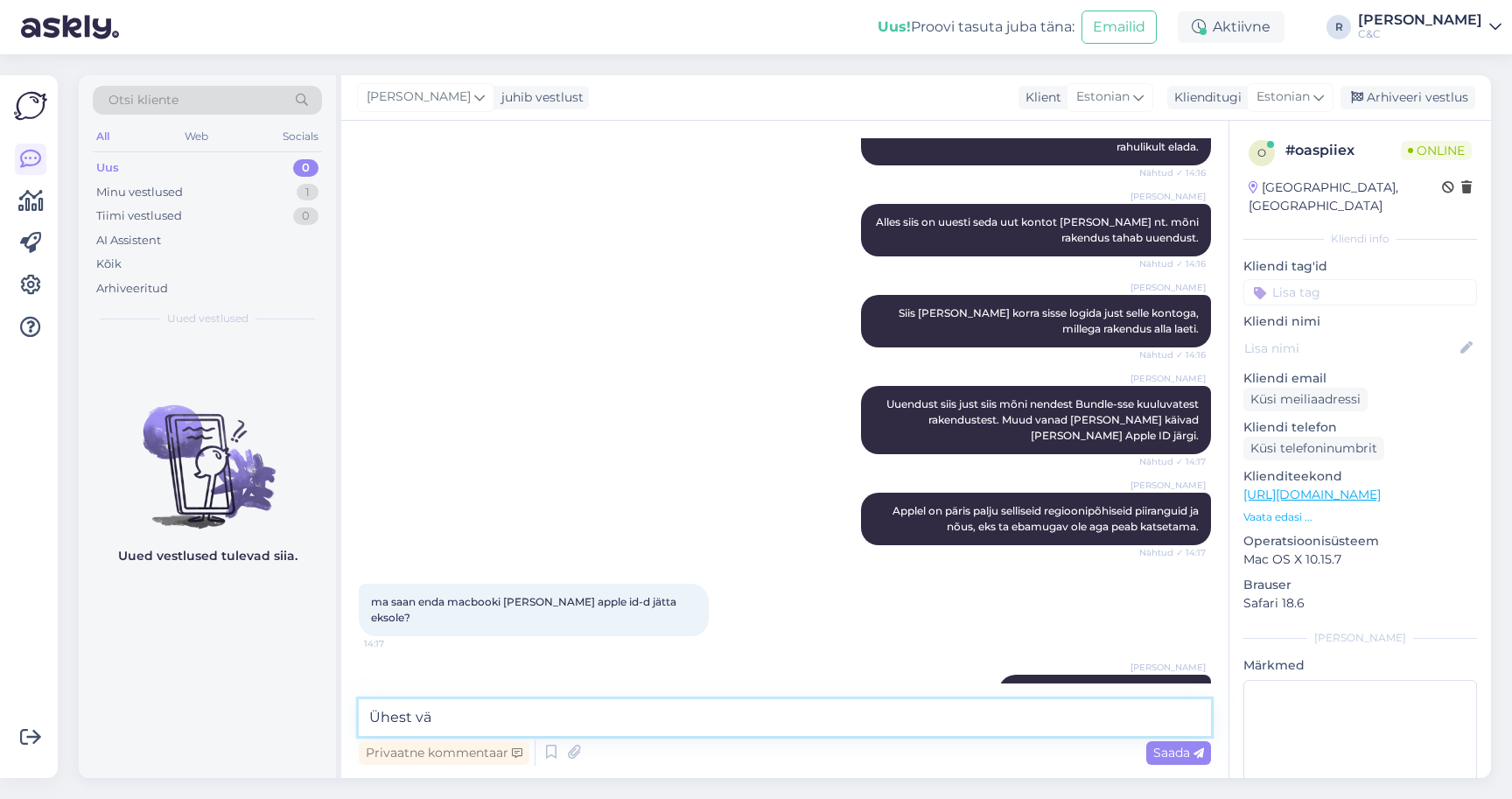
type textarea "ü"
type textarea "Ühega välja, teisega sisse."
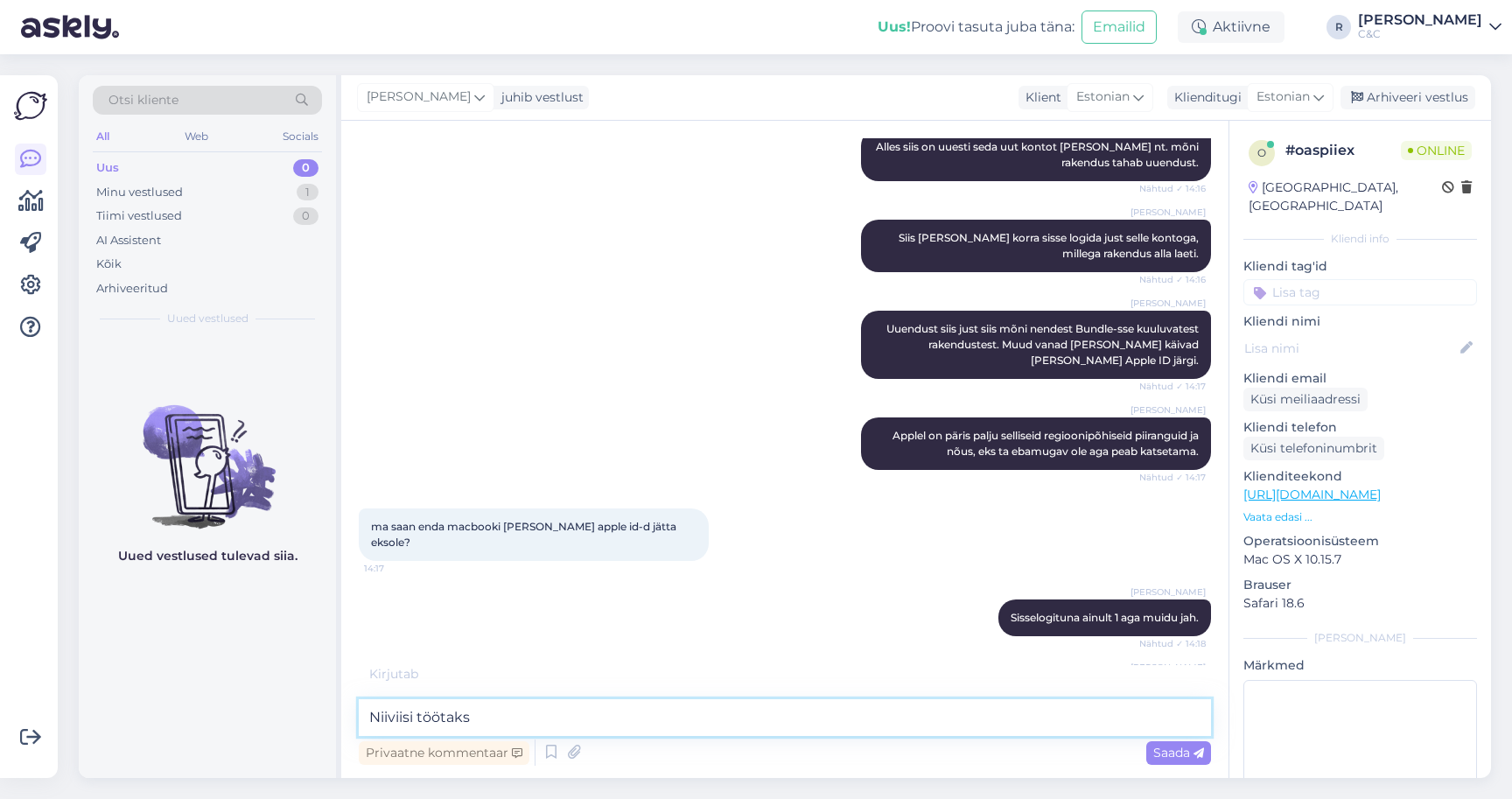
type textarea "Niiviisi töötaks."
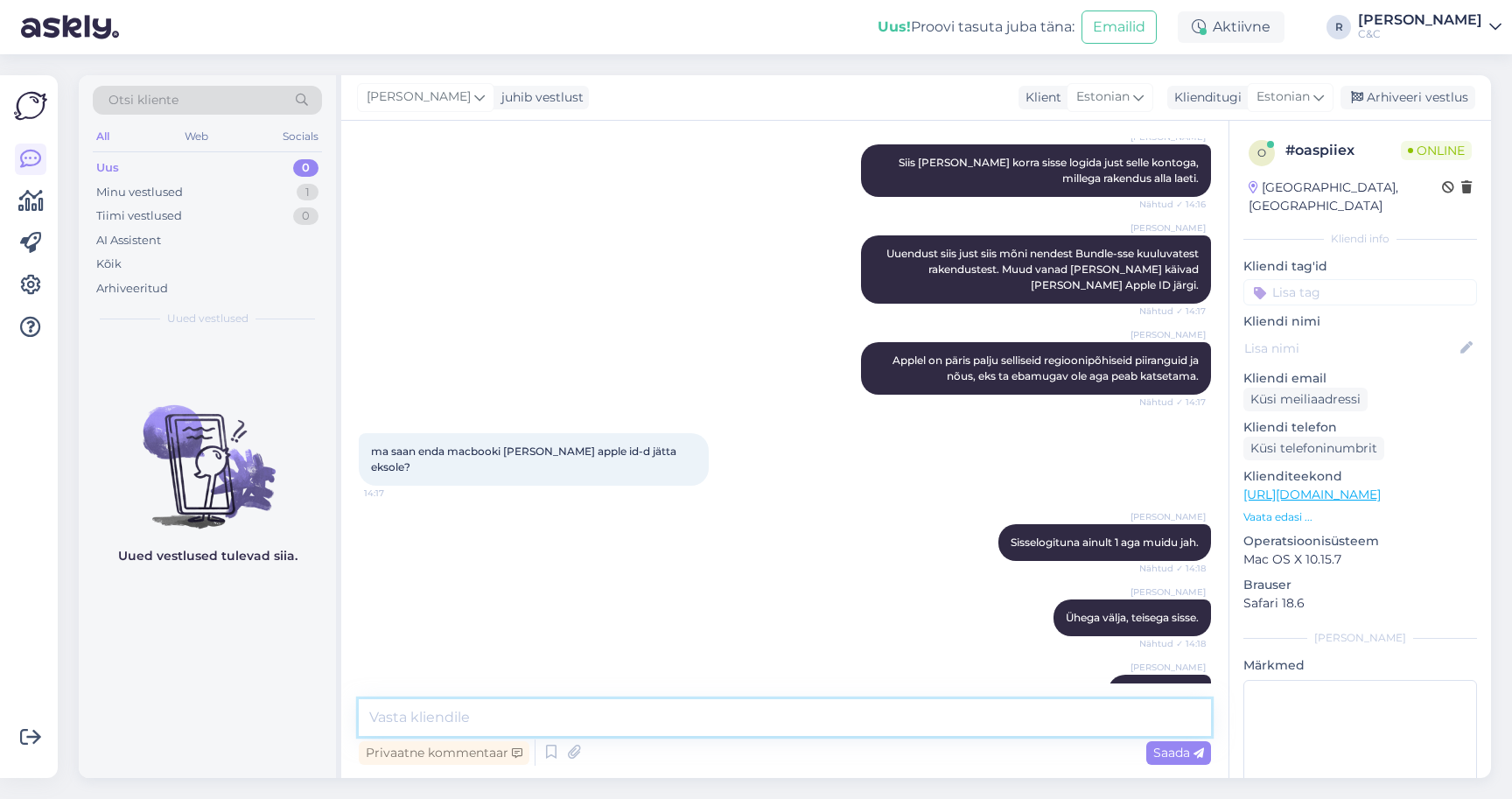
scroll to position [1088, 0]
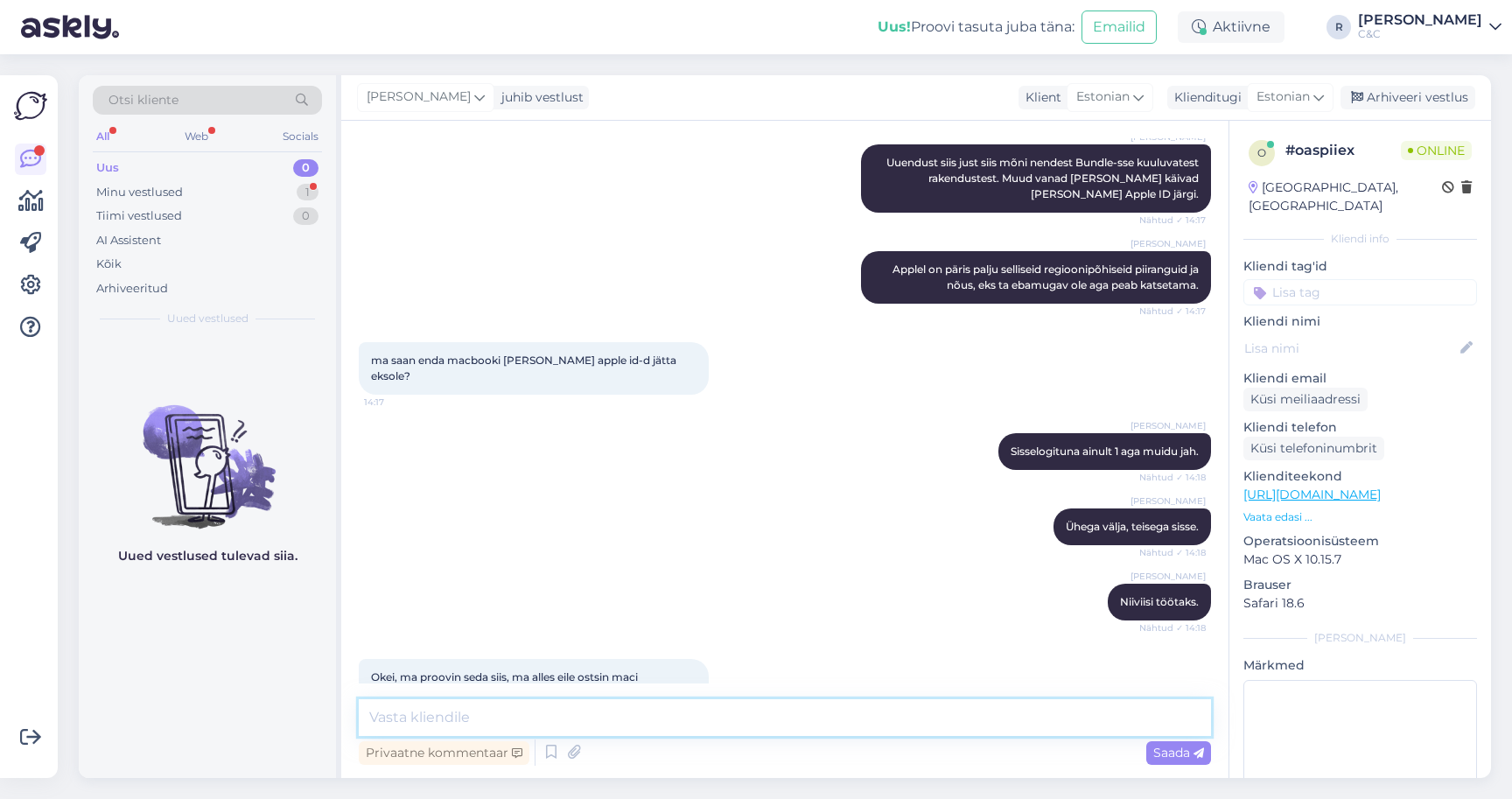
click at [588, 723] on textarea at bounding box center [784, 718] width 852 height 37
click at [515, 714] on textarea at bounding box center [784, 718] width 852 height 37
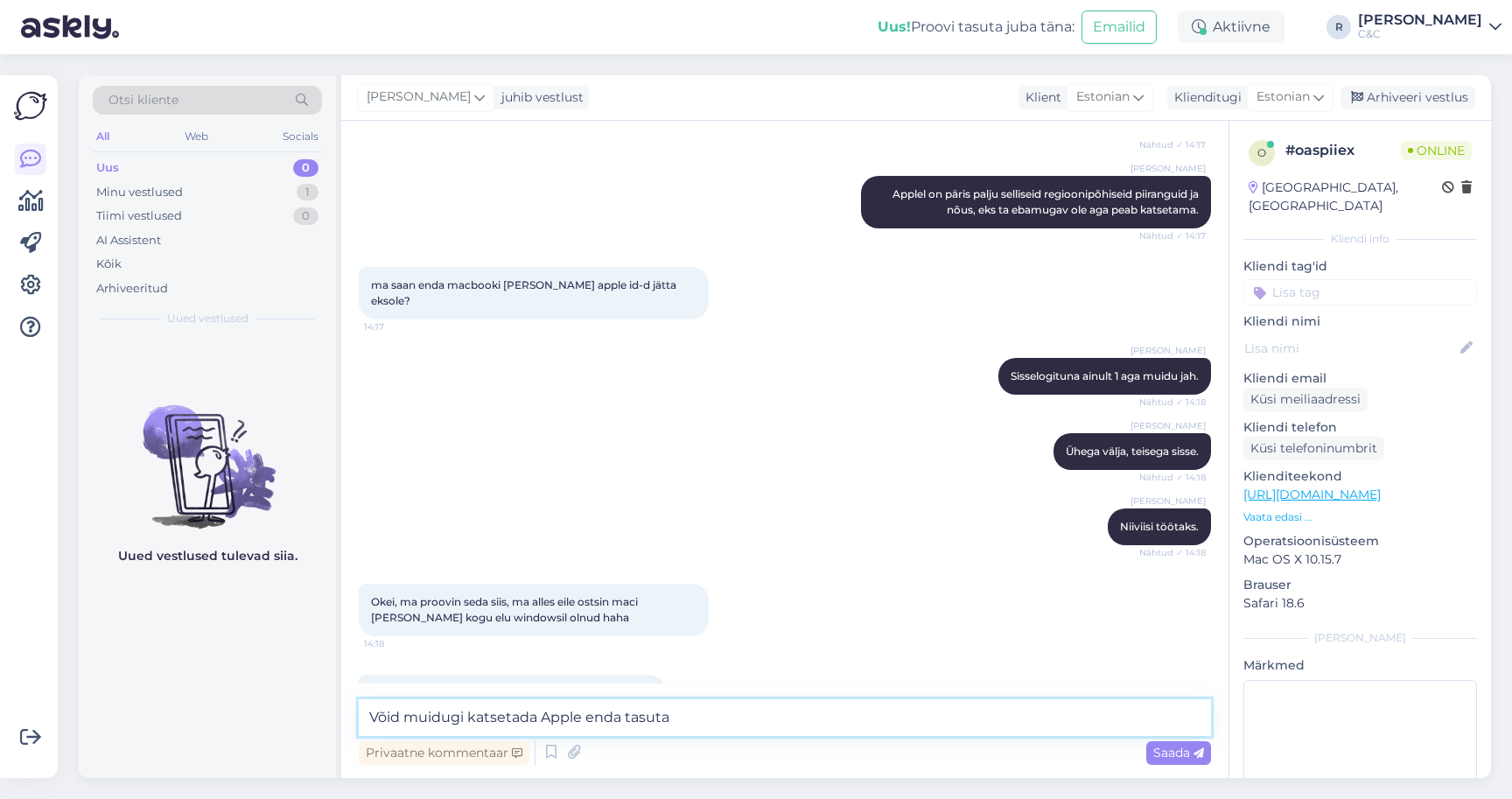
type textarea "Võid muidugi katsetada Apple enda tasuta"
type textarea "Ikka, krediitkaart olemas millega netimaksed toimivad siis peaks ikka saama."
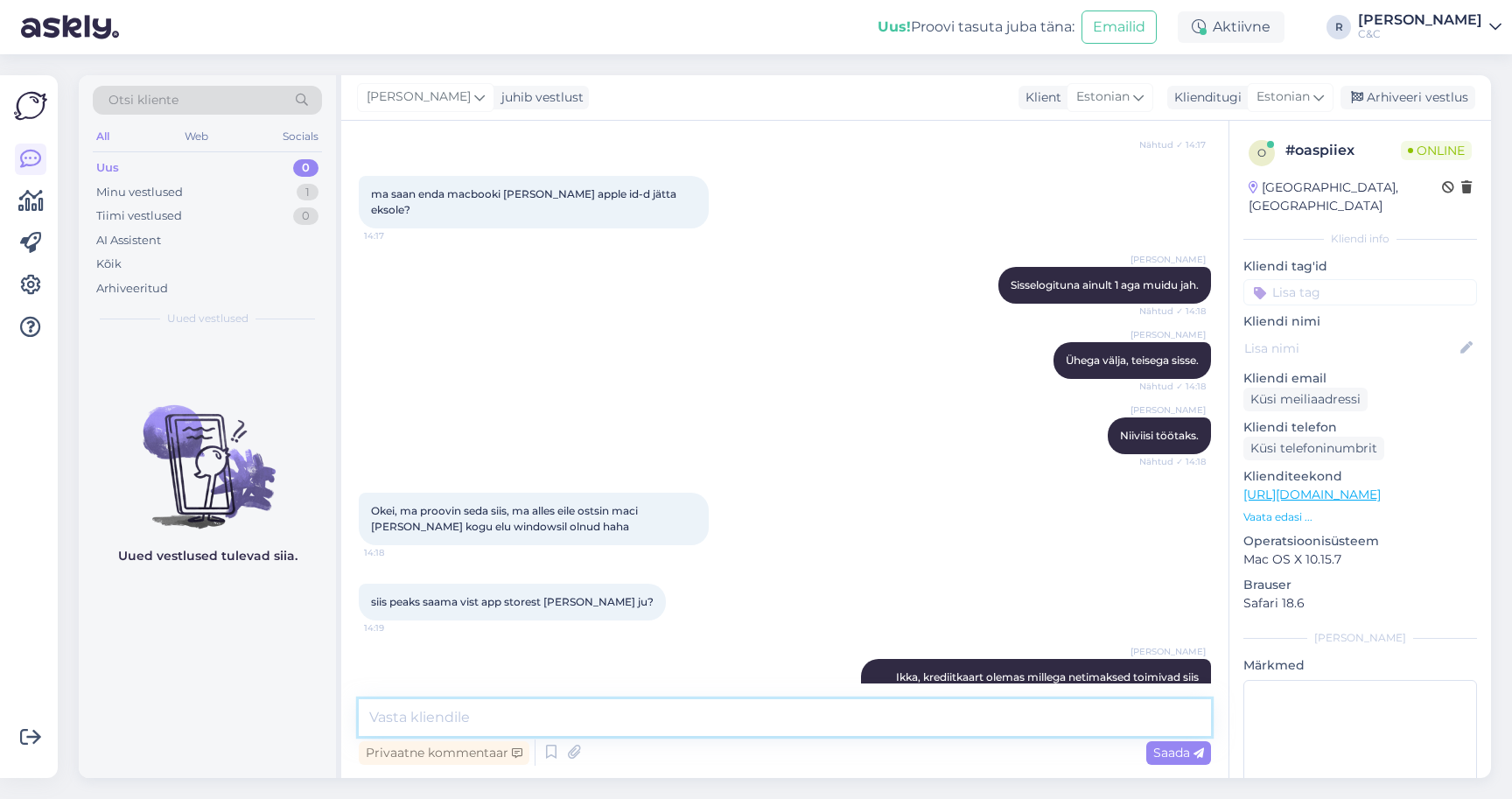
paste textarea "Võid muidugi katsetada Apple enda tasuta"
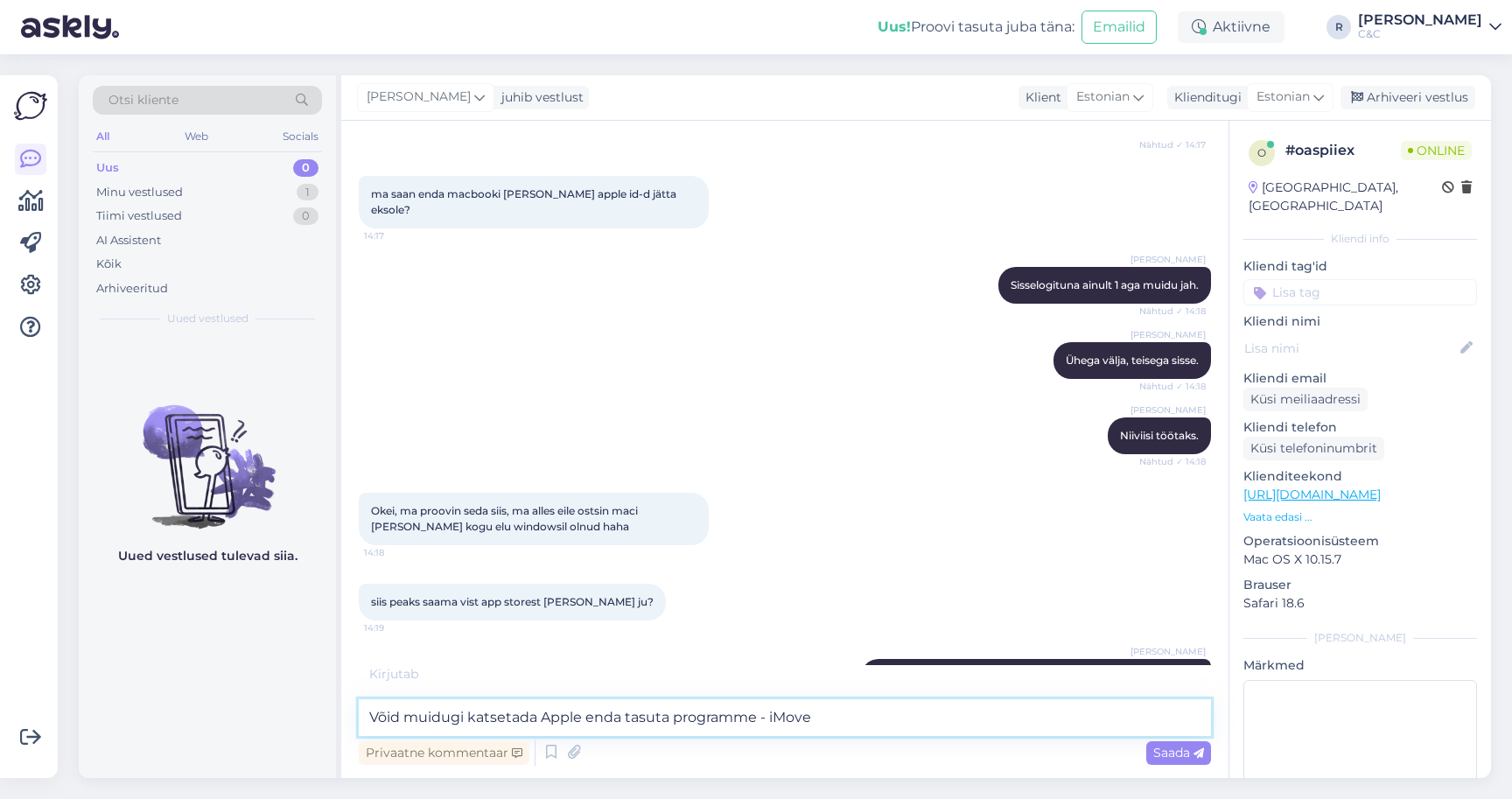
drag, startPoint x: 874, startPoint y: 719, endPoint x: 310, endPoint y: 723, distance: 564.0
click at [311, 723] on div "Otsi kliente All Web Socials Uus 0 Minu vestlused 1 Tiimi vestlused 0 AI Assist…" at bounding box center [784, 426] width 1412 height 702
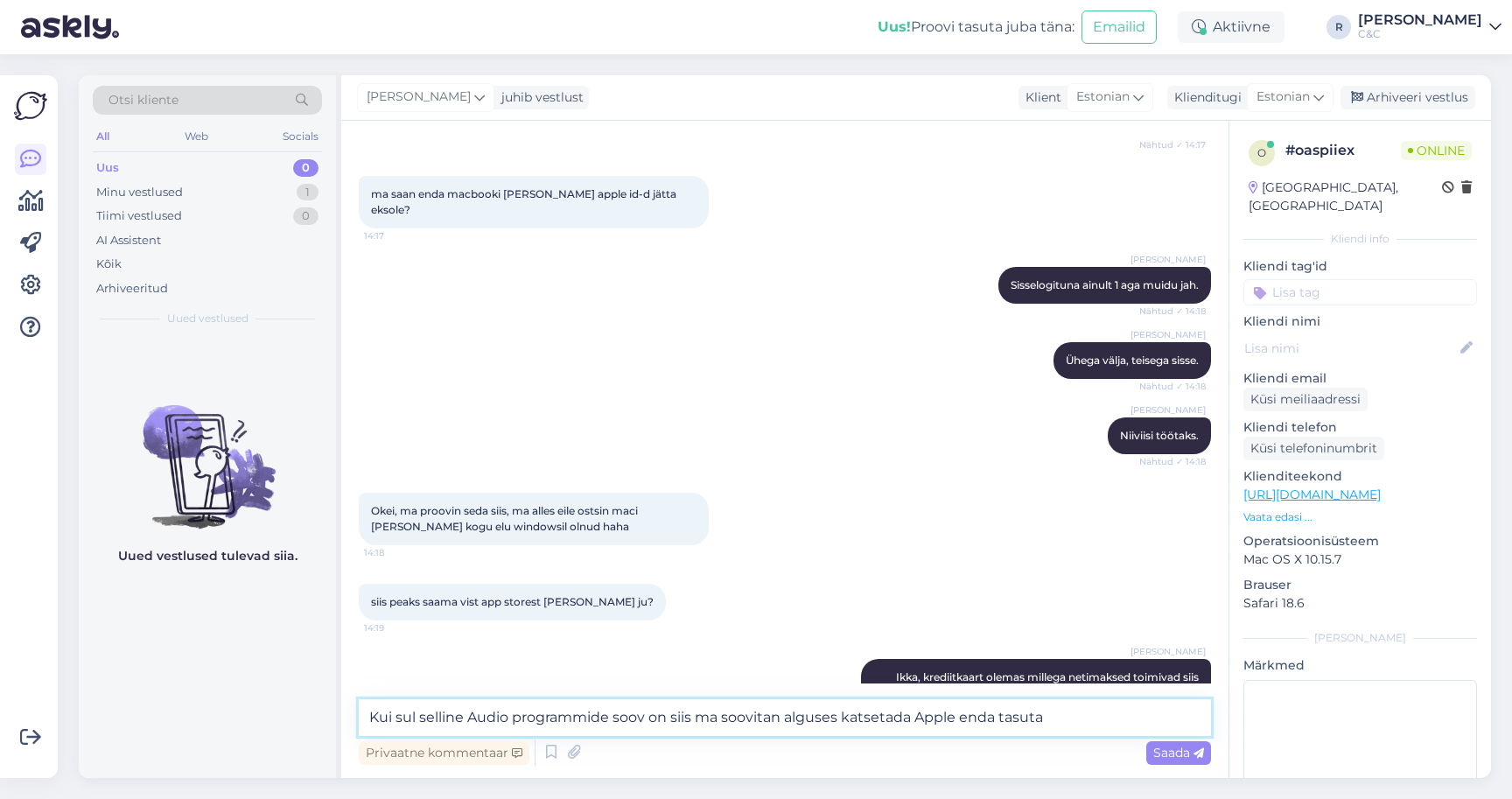
scroll to position [1329, 0]
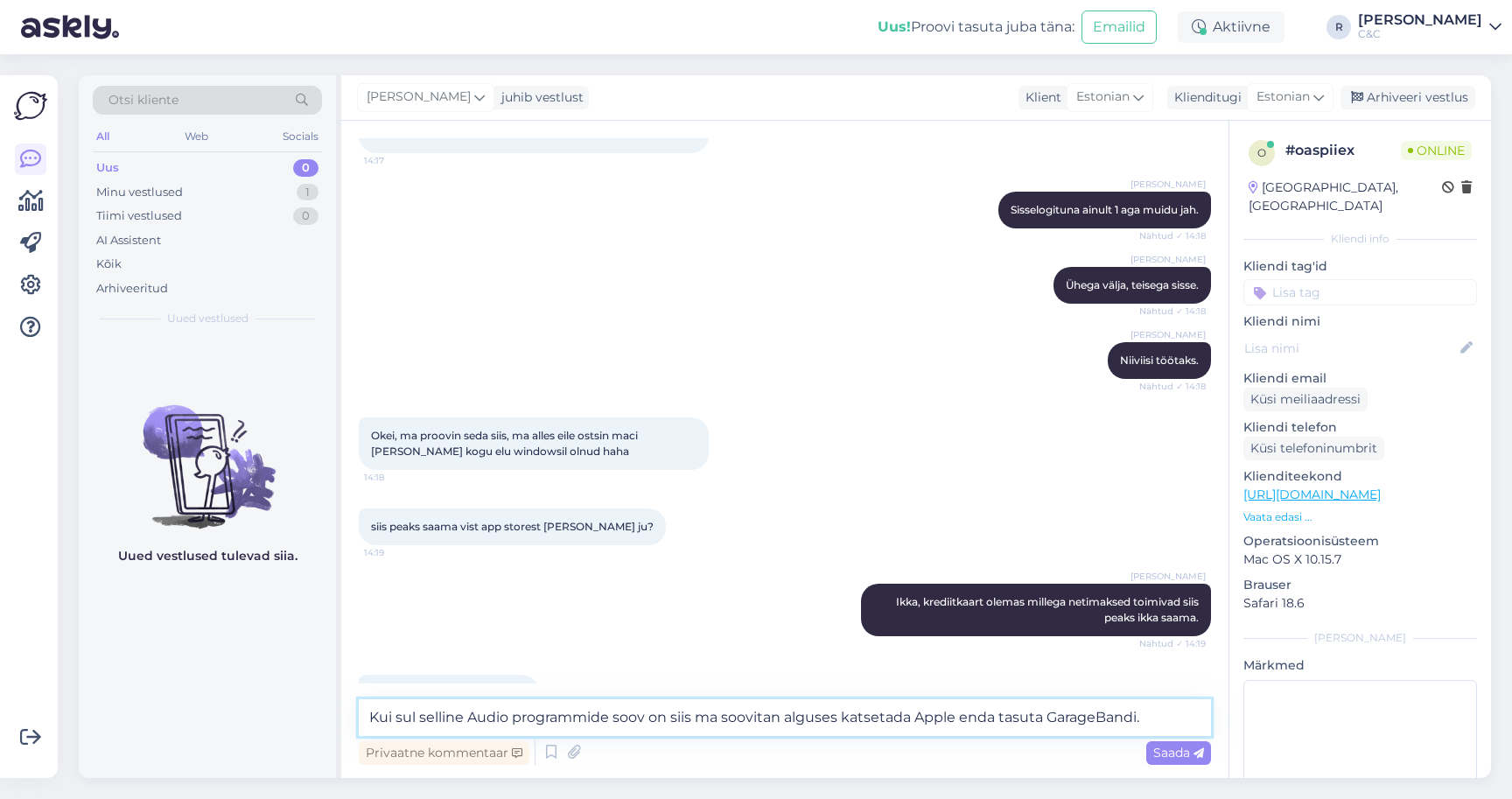
type textarea "Kui sul selline Audio programmide soov on siis ma soovitan alguses katsetada Ap…"
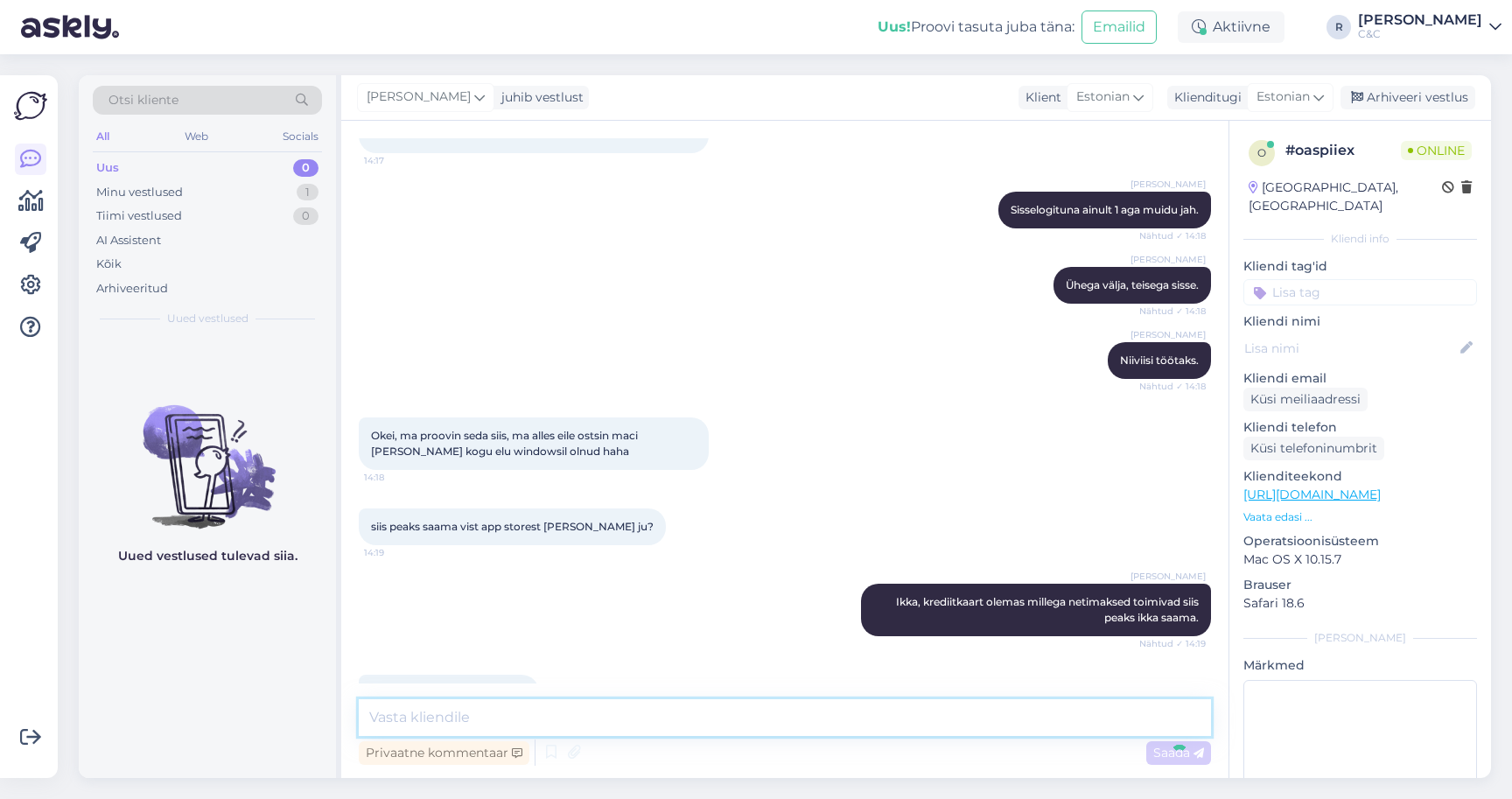
scroll to position [1420, 0]
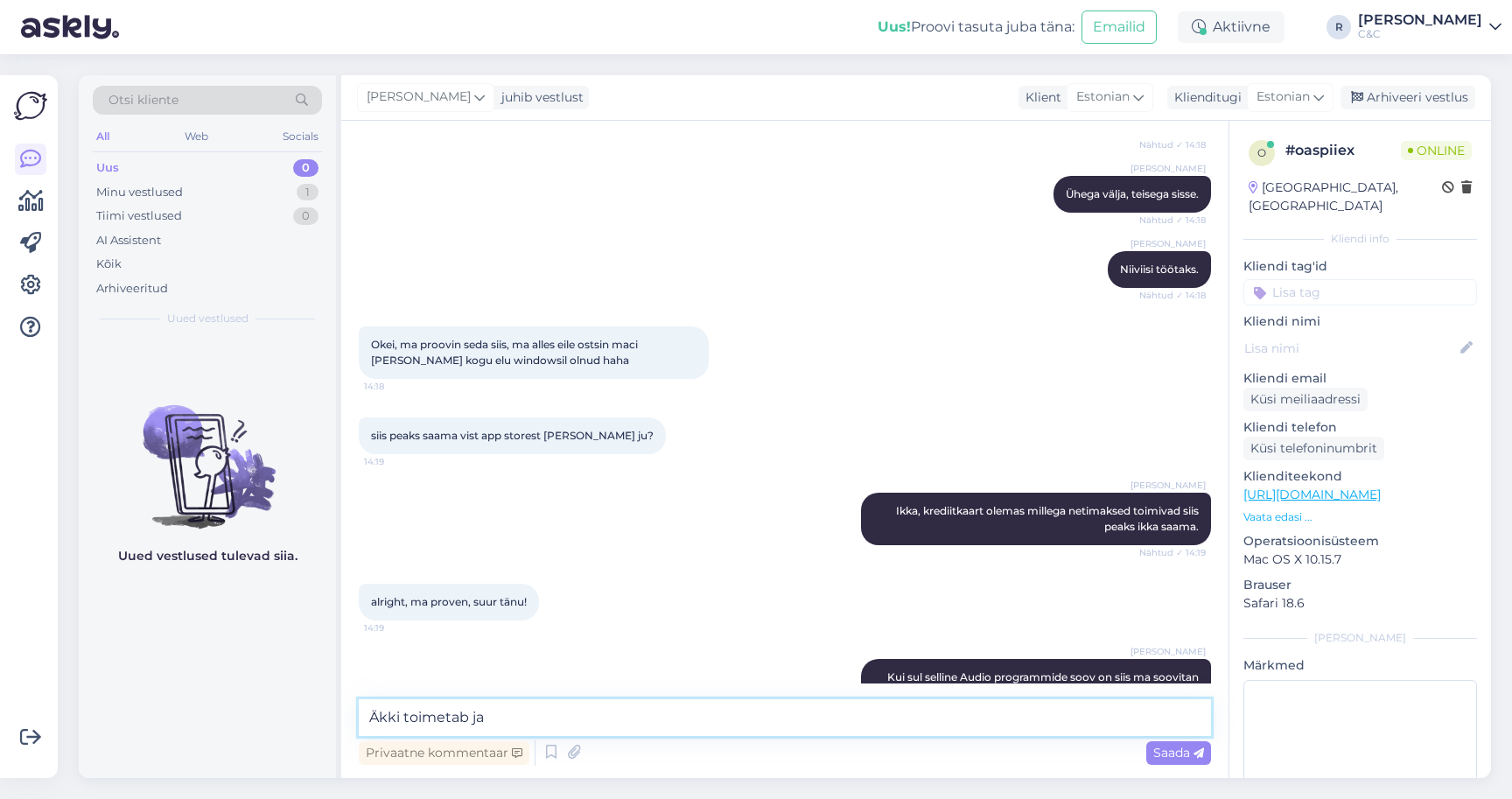
type textarea "Äkki toimetab ja"
click at [669, 714] on textarea at bounding box center [784, 718] width 852 height 37
click at [669, 715] on textarea at bounding box center [784, 718] width 852 height 37
click at [670, 719] on textarea at bounding box center [784, 718] width 852 height 37
click at [670, 720] on textarea at bounding box center [784, 718] width 852 height 37
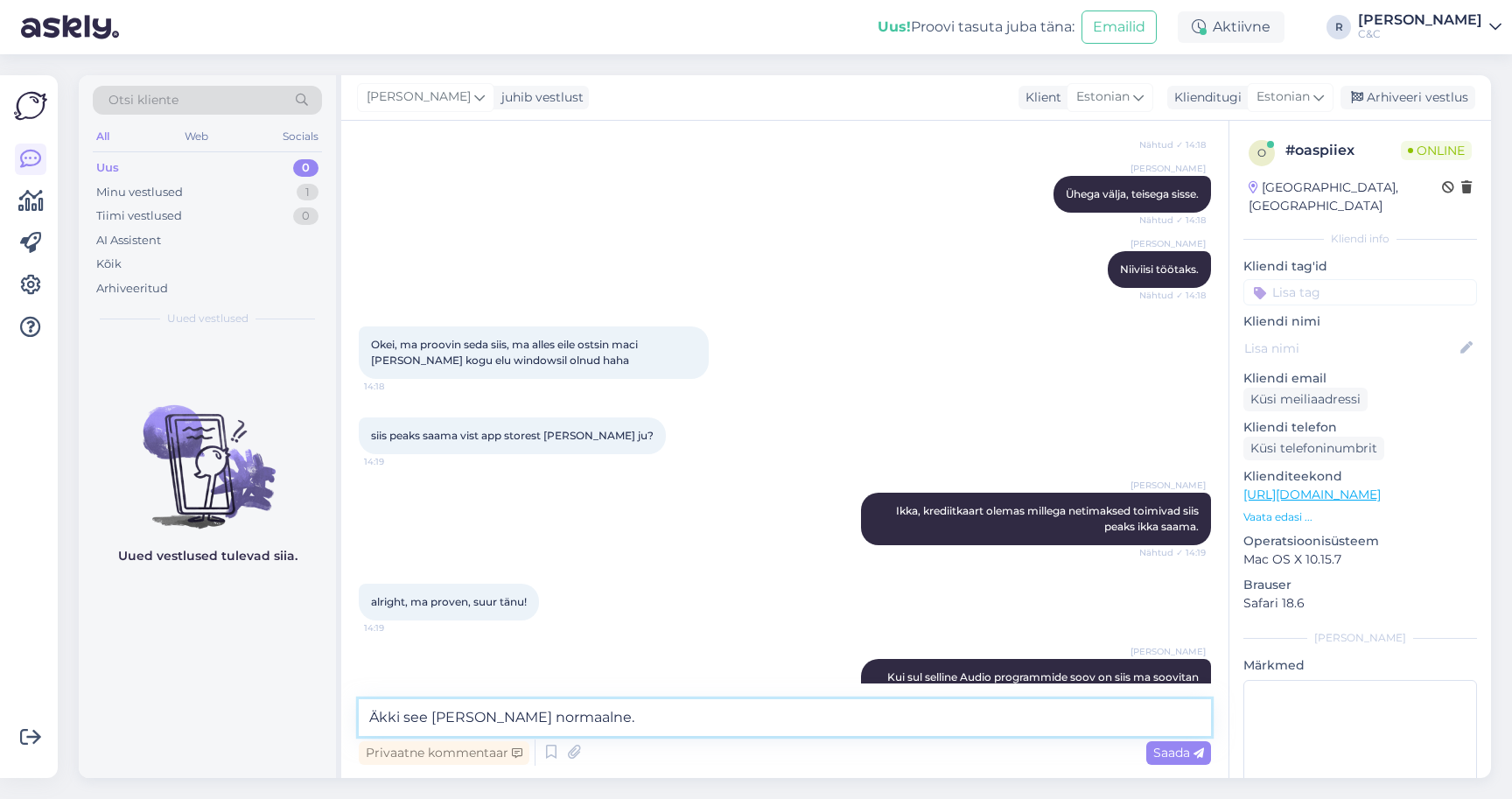
type textarea "Äkki see [PERSON_NAME] normaalne."
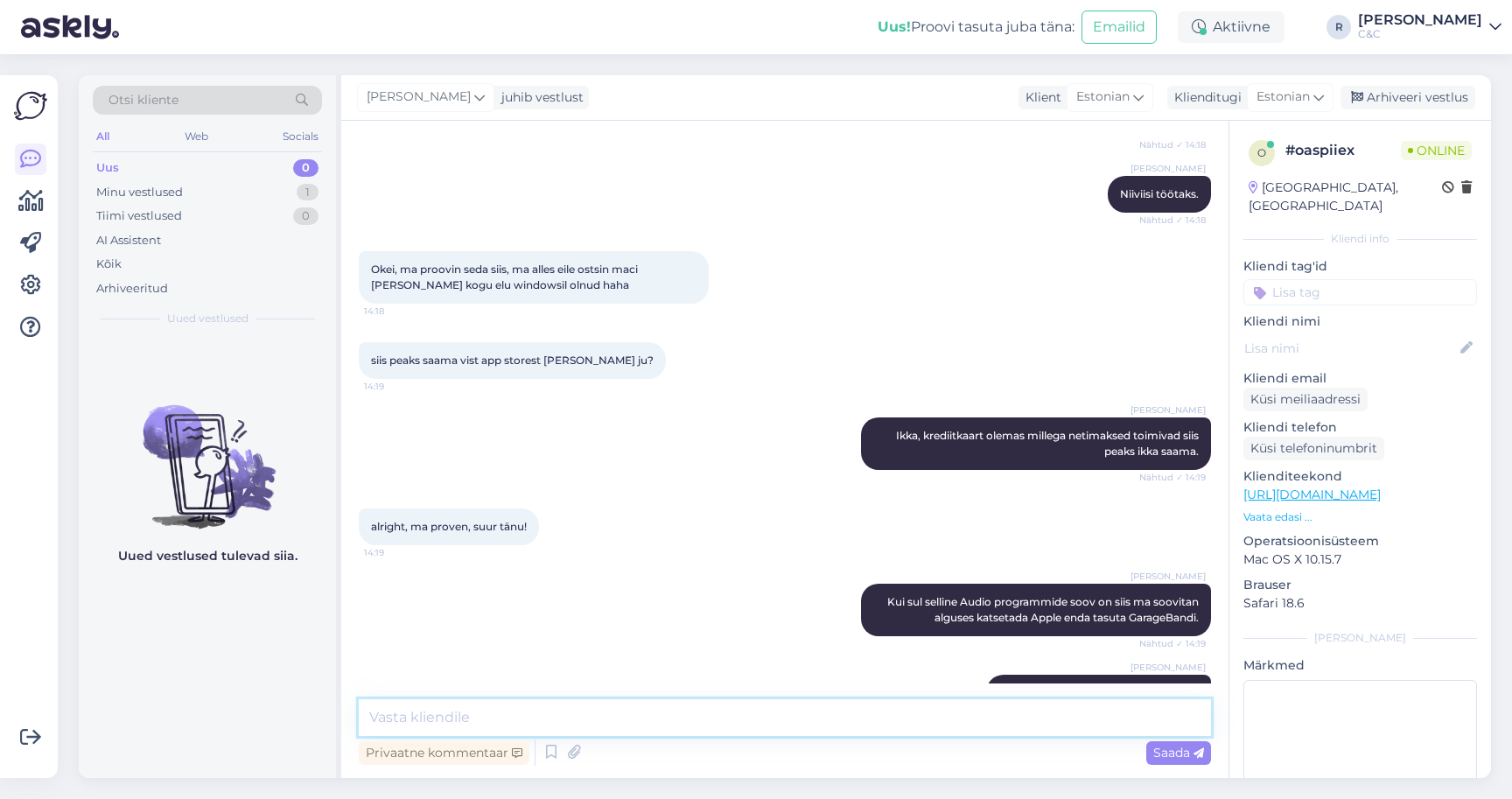
scroll to position [1586, 0]
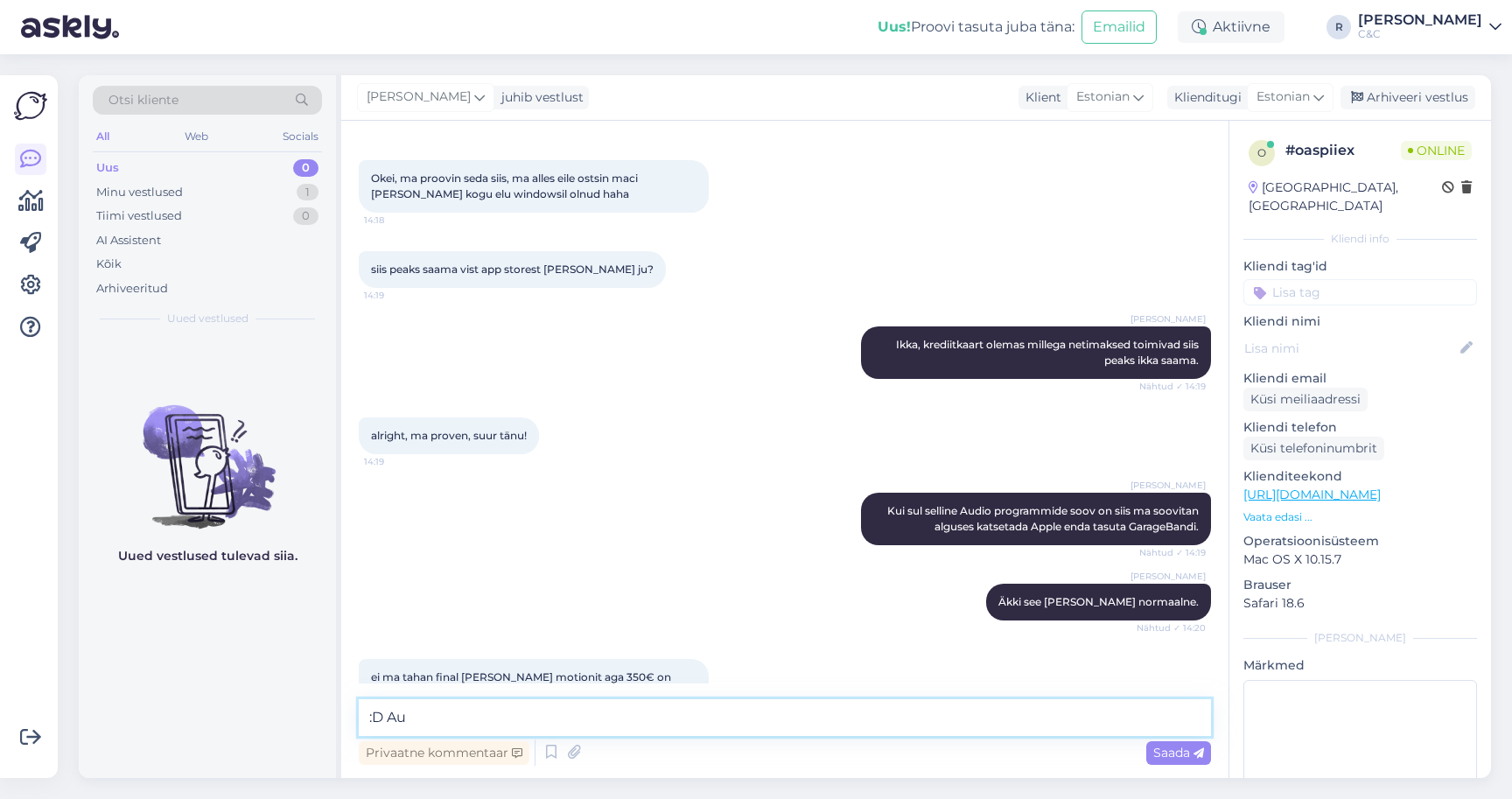
type textarea ":D Aus"
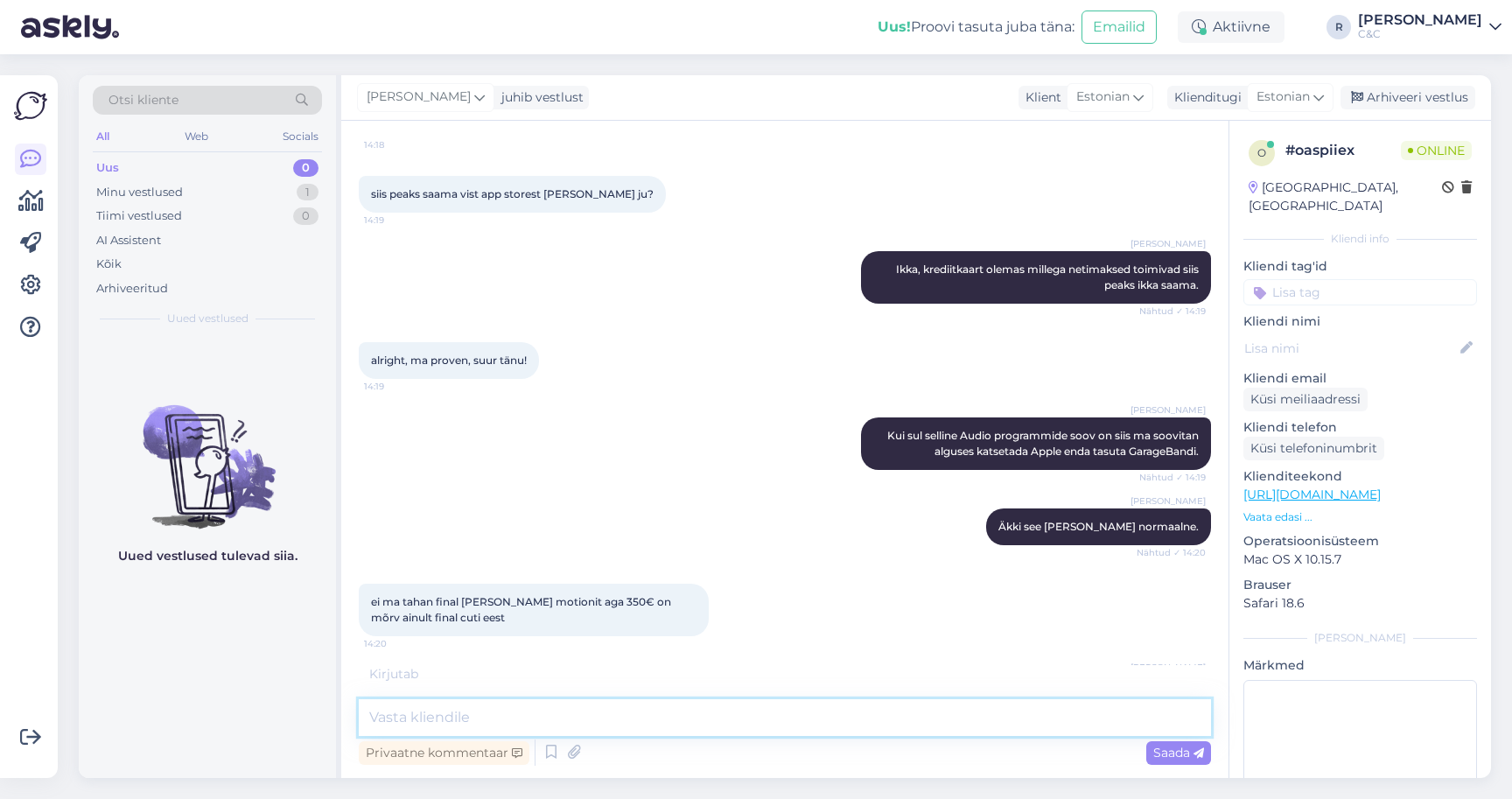
click at [571, 729] on textarea at bounding box center [784, 718] width 852 height 37
type textarea "aga eks sa katseta"
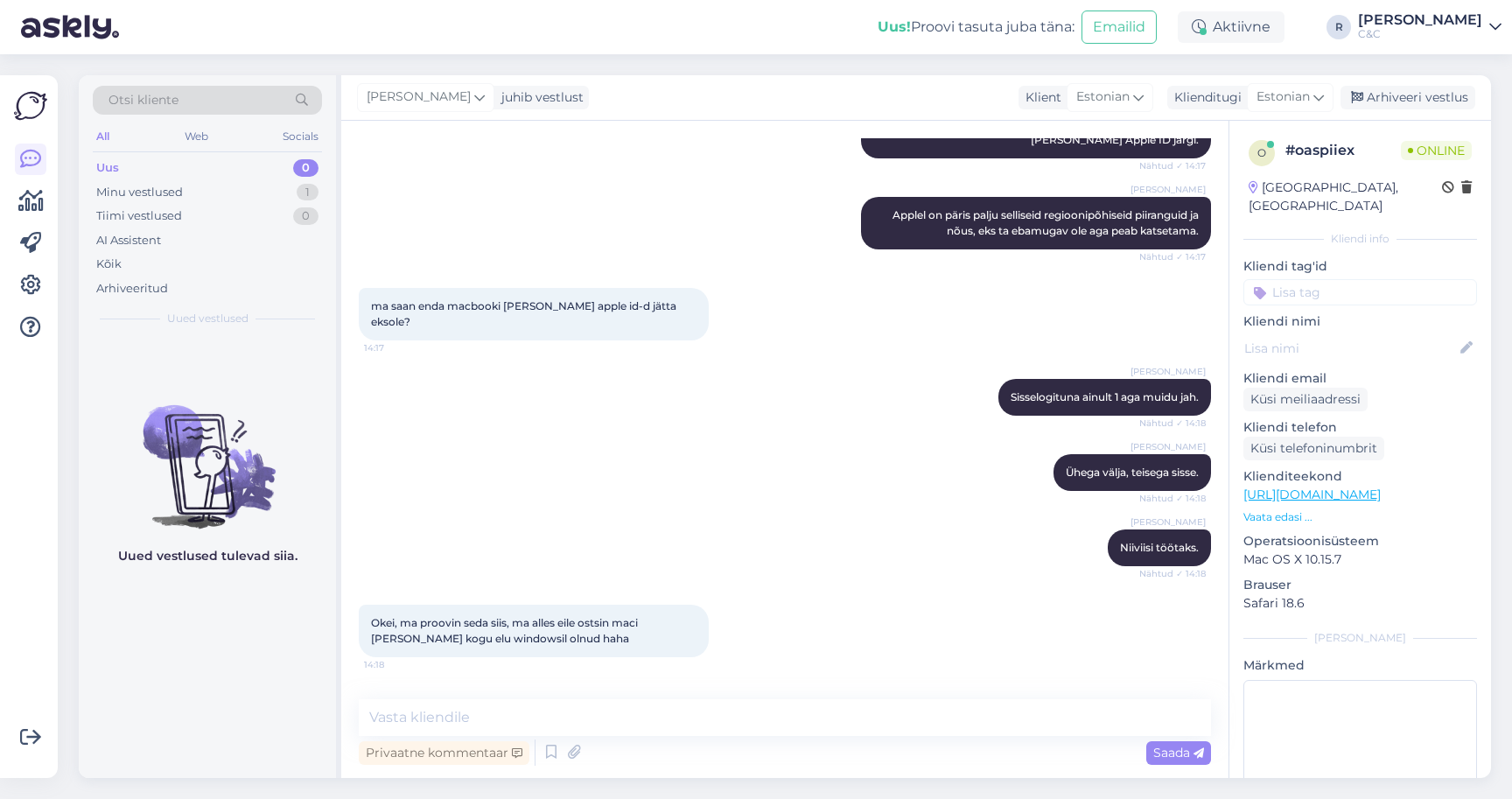
scroll to position [1625, 0]
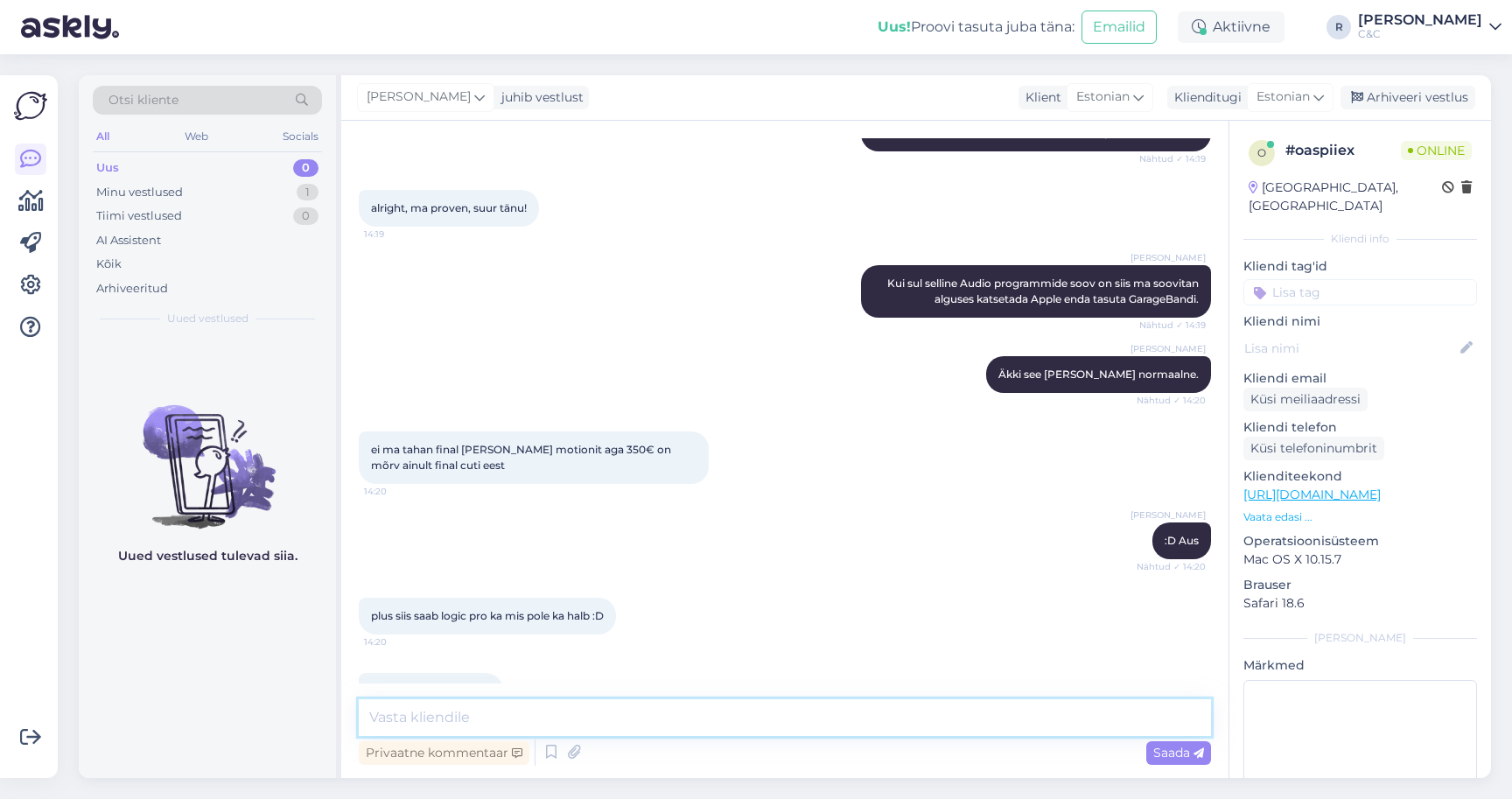
click at [450, 716] on textarea at bounding box center [784, 718] width 852 height 37
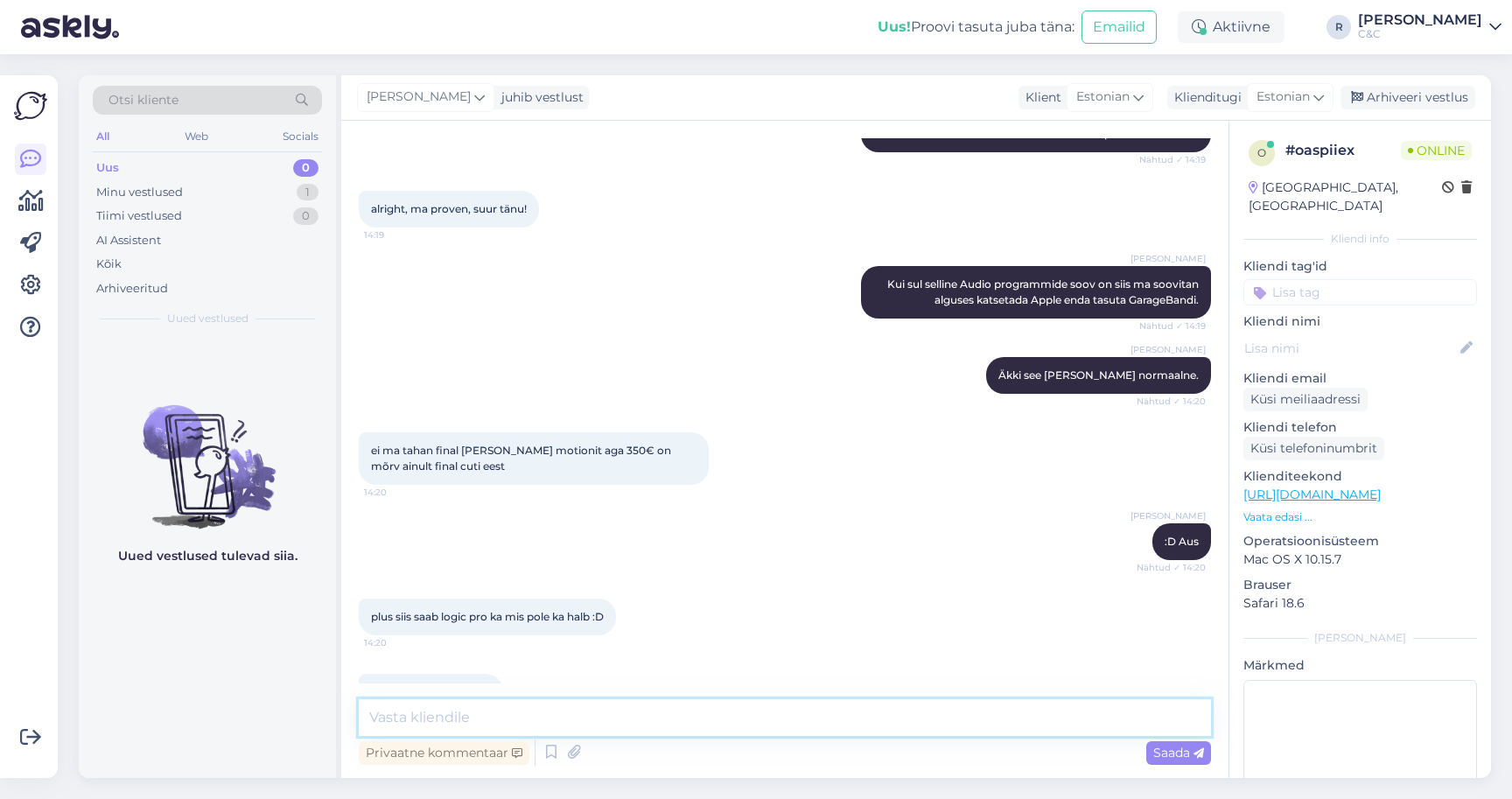
scroll to position [1811, 0]
type textarea "T"
type textarea "Teeme nii! Edu! :)"
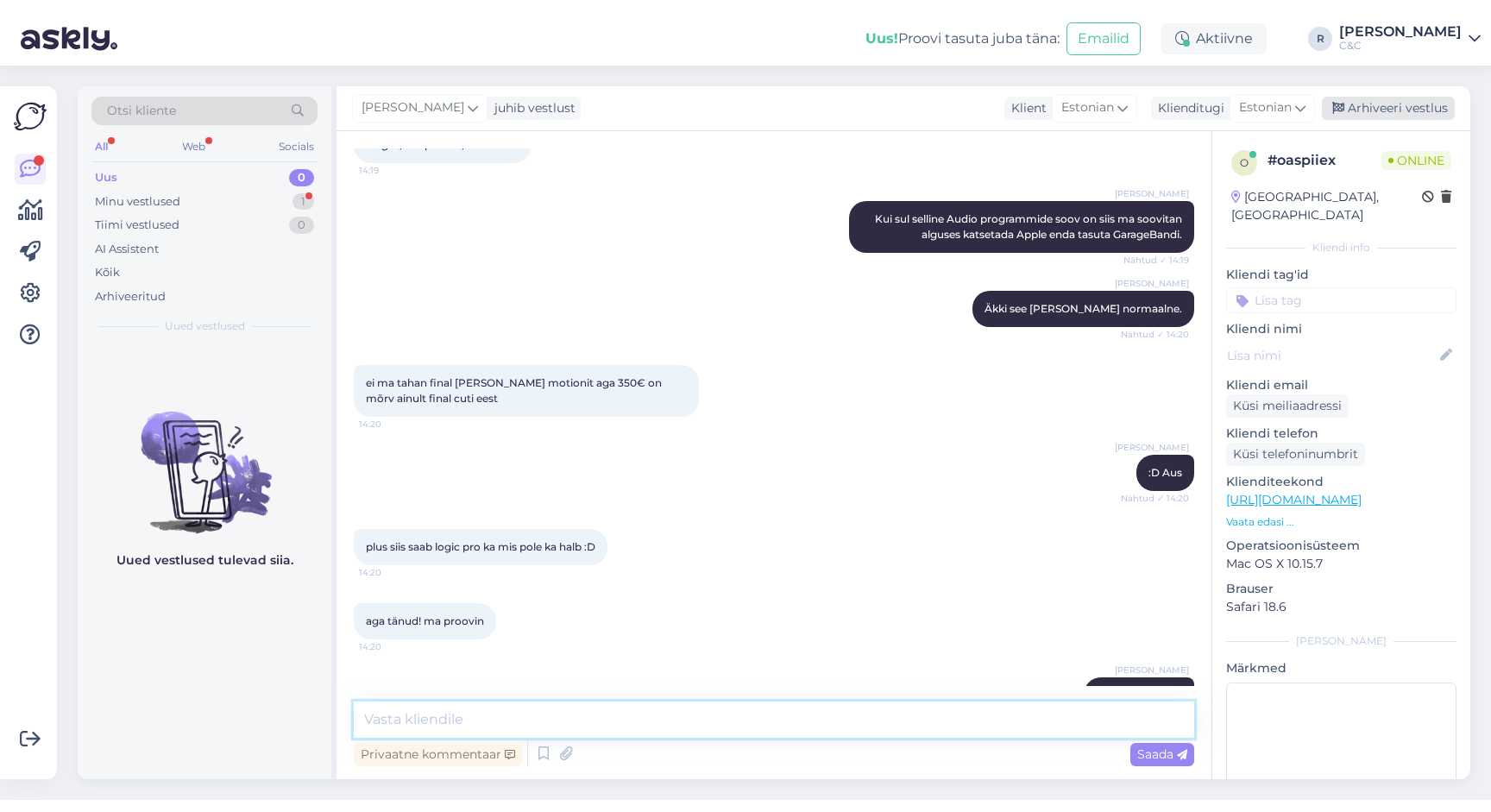
scroll to position [1935, 0]
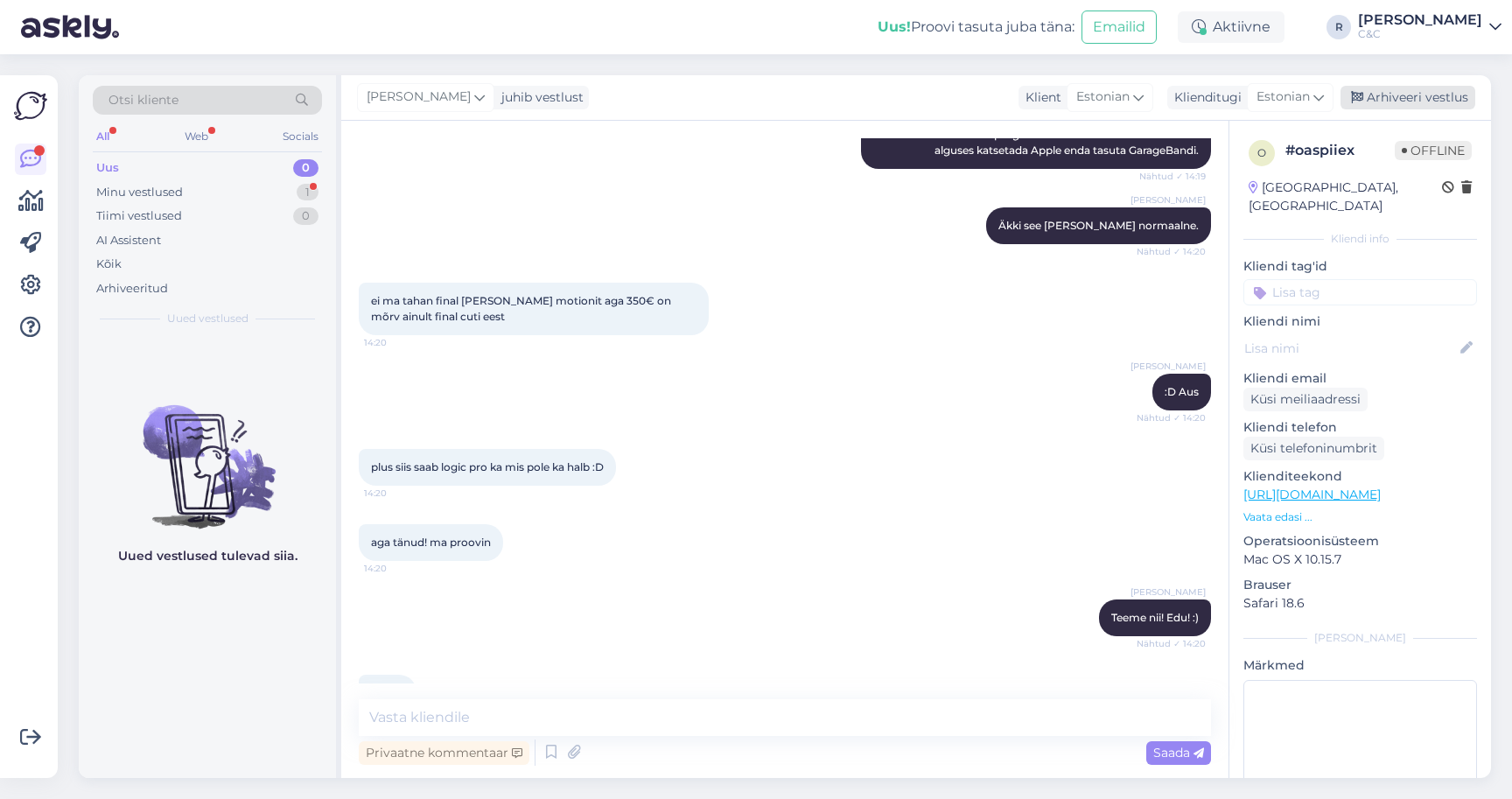
click at [1454, 90] on div "Arhiveeri vestlus" at bounding box center [1408, 98] width 135 height 24
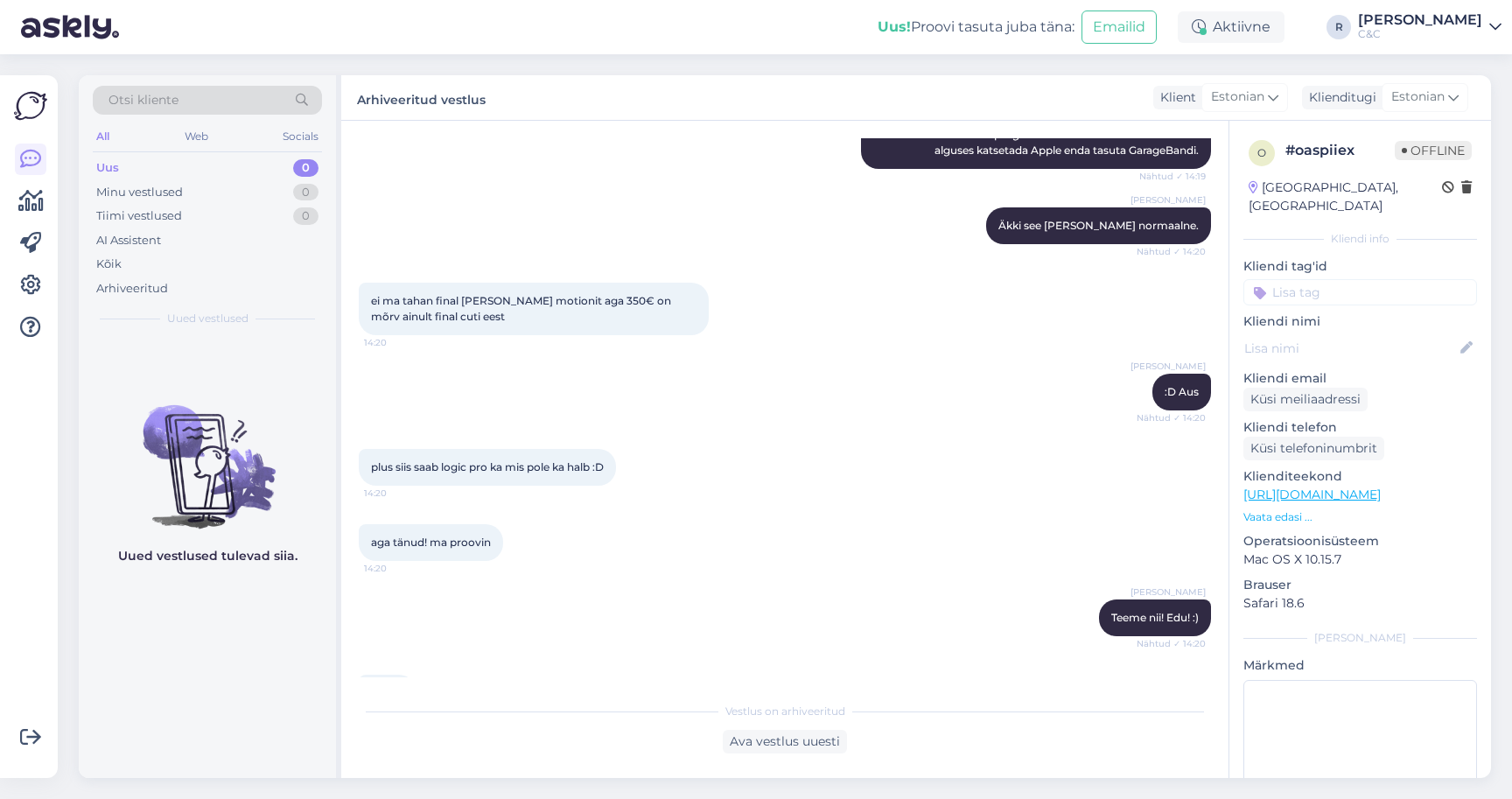
click at [771, 454] on div "plus siis saab logic pro ka mis pole ka halb :D 14:20" at bounding box center [784, 467] width 852 height 75
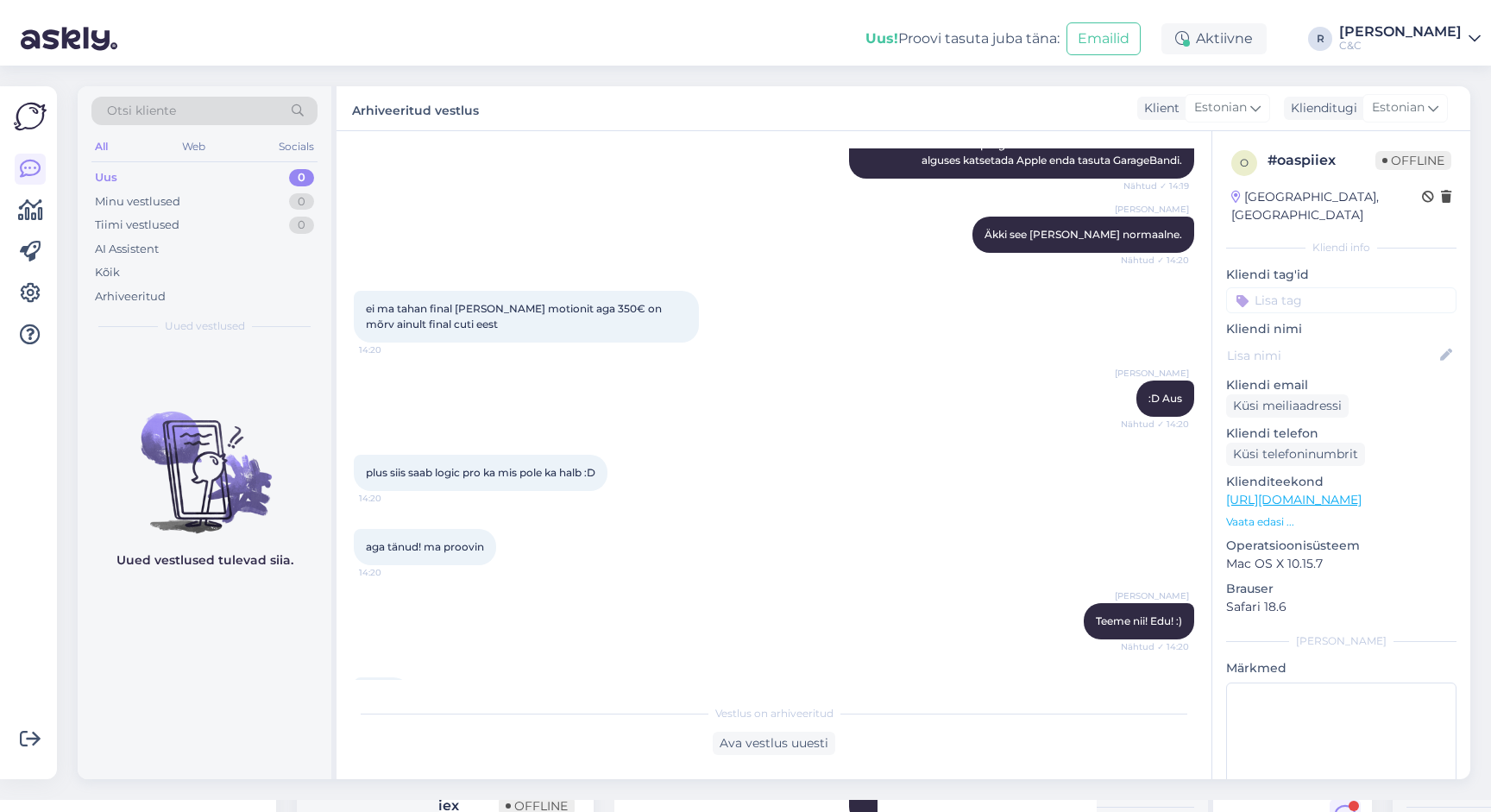
scroll to position [1917, 0]
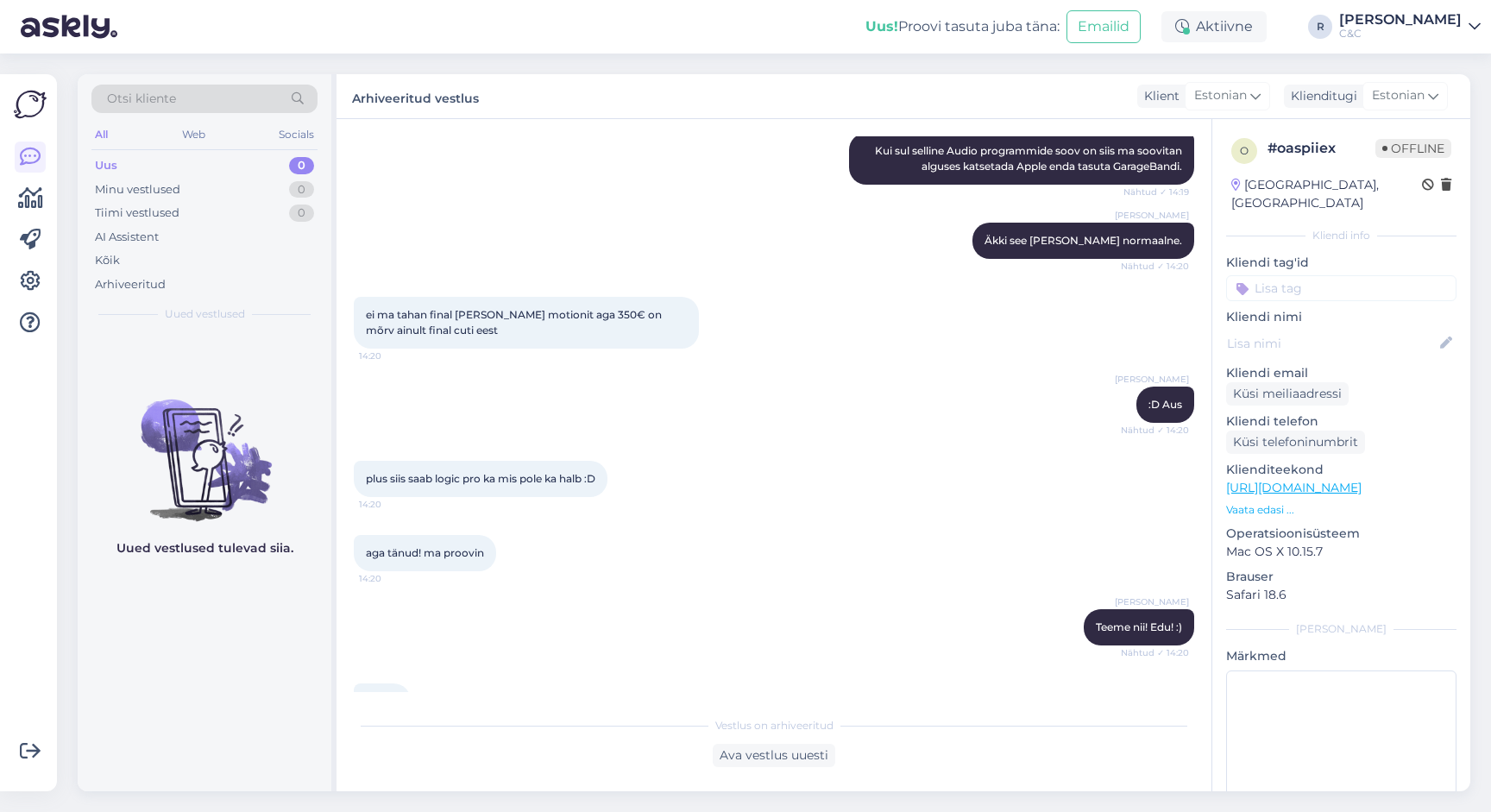
click at [725, 524] on div "aga tänud! ma proovin 14:20" at bounding box center [774, 552] width 840 height 74
